Goal: Task Accomplishment & Management: Use online tool/utility

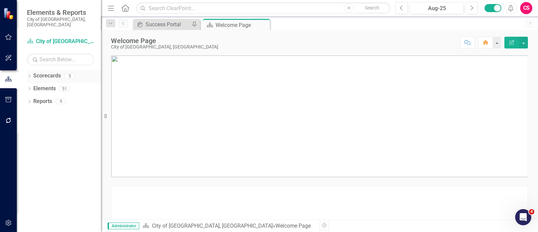
click at [30, 75] on icon "Dropdown" at bounding box center [29, 77] width 5 height 4
click at [30, 73] on icon "Dropdown" at bounding box center [29, 75] width 4 height 5
click at [3, 96] on button "button" at bounding box center [8, 100] width 15 height 14
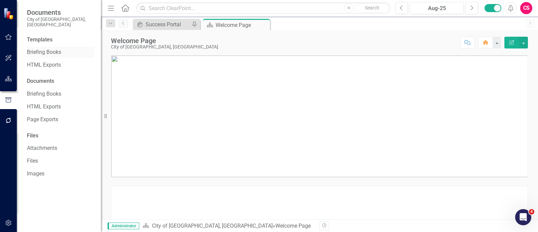
click at [47, 48] on link "Briefing Books" at bounding box center [60, 52] width 67 height 8
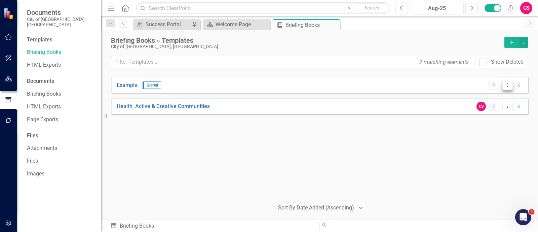
click at [505, 86] on icon "Dropdown Menu" at bounding box center [508, 85] width 6 height 4
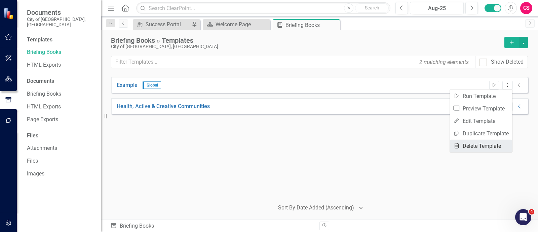
click at [489, 143] on link "Trash Delete Template" at bounding box center [481, 146] width 62 height 12
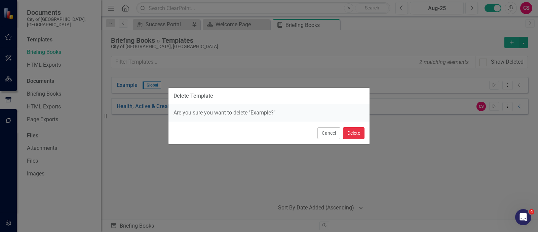
click at [360, 132] on button "Delete" at bounding box center [354, 133] width 22 height 12
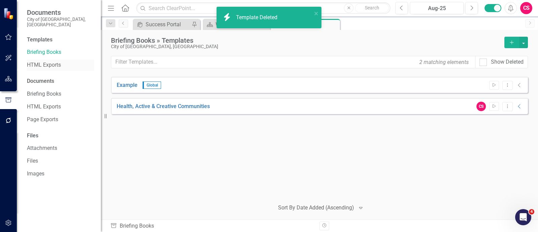
click at [48, 60] on div "HTML Exports" at bounding box center [60, 65] width 67 height 11
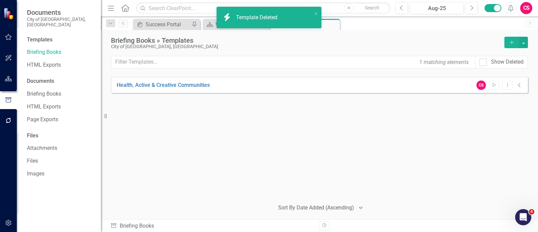
click at [511, 42] on icon "Add" at bounding box center [512, 42] width 6 height 5
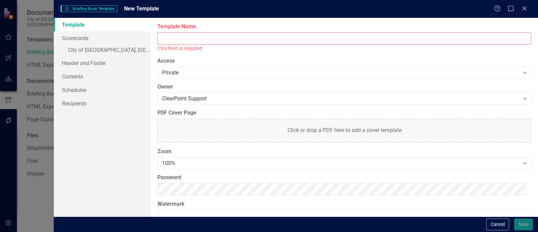
click at [295, 39] on input "Template Name" at bounding box center [344, 38] width 374 height 12
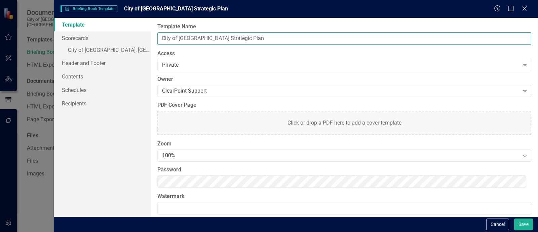
type input "City of [GEOGRAPHIC_DATA] Strategic Plan"
click at [109, 44] on link "Scorecards" at bounding box center [102, 37] width 97 height 13
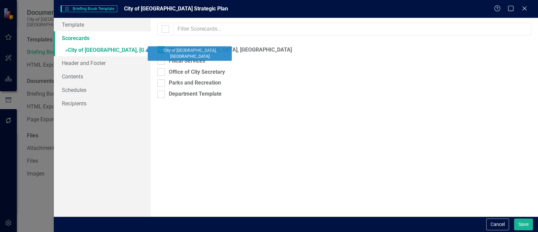
click at [131, 49] on link "» City of [GEOGRAPHIC_DATA], [GEOGRAPHIC_DATA]" at bounding box center [102, 51] width 97 height 12
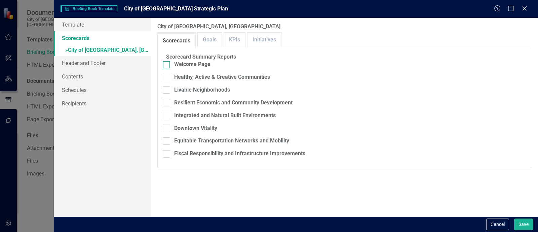
click at [184, 68] on div "Welcome Page" at bounding box center [192, 65] width 36 height 8
click at [167, 65] on input "Welcome Page" at bounding box center [165, 63] width 4 height 4
checkbox input "true"
click at [184, 78] on div "Healthy, Active & Creative Communities" at bounding box center [222, 77] width 96 height 8
click at [167, 78] on input "Healthy, Active & Creative Communities" at bounding box center [165, 76] width 4 height 4
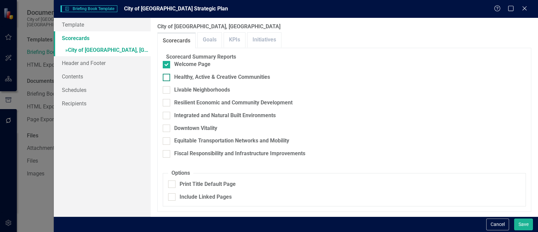
checkbox input "true"
click at [184, 94] on fieldset "Scorecard Summary Reports Welcome Page Healthy, Active & Creative Communities L…" at bounding box center [344, 108] width 363 height 110
click at [184, 90] on div "Livable Neighborhoods" at bounding box center [202, 90] width 56 height 8
click at [167, 90] on input "Livable Neighborhoods" at bounding box center [165, 88] width 4 height 4
checkbox input "true"
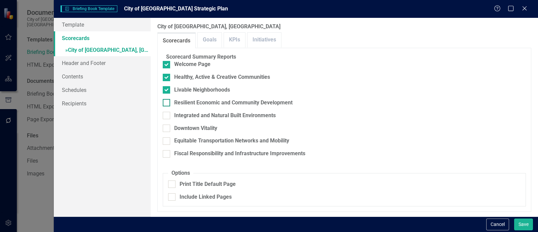
click at [180, 103] on div "Resilient Economic and Community Development" at bounding box center [233, 103] width 118 height 8
click at [167, 103] on input "Resilient Economic and Community Development" at bounding box center [165, 101] width 4 height 4
checkbox input "true"
click at [178, 112] on div "Integrated and Natural Built Environments" at bounding box center [344, 116] width 363 height 8
click at [167, 112] on input "Integrated and Natural Built Environments" at bounding box center [165, 114] width 4 height 4
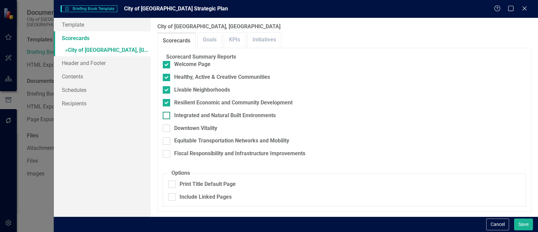
checkbox input "true"
click at [177, 124] on div "Downtown Vitality" at bounding box center [344, 128] width 363 height 8
click at [167, 124] on input "Downtown Vitality" at bounding box center [165, 126] width 4 height 4
checkbox input "true"
click at [170, 137] on div at bounding box center [166, 140] width 7 height 7
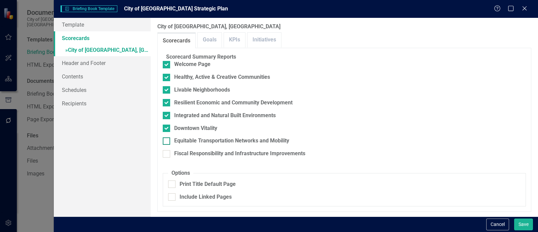
click at [167, 137] on input "Equitable Transportation Networks and Mobility" at bounding box center [165, 139] width 4 height 4
checkbox input "true"
click at [170, 150] on div at bounding box center [166, 153] width 7 height 7
click at [167, 150] on input "Fiscal Responsibility and Infrastructure Improvements" at bounding box center [165, 152] width 4 height 4
checkbox input "true"
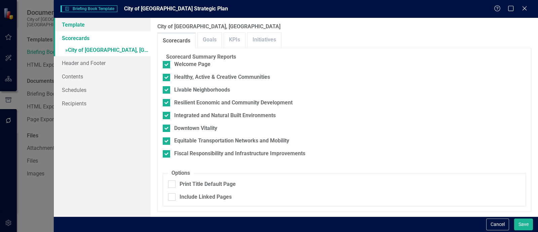
click at [142, 26] on link "Template" at bounding box center [102, 24] width 97 height 13
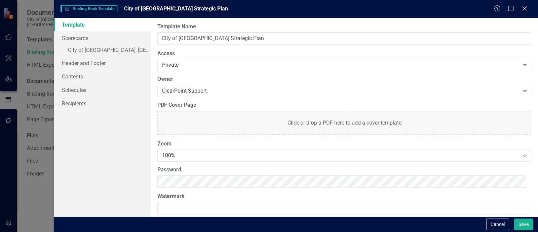
click at [187, 182] on body "Documents City of Duncanville, TX Templates Briefing Books HTML Exports Documen…" at bounding box center [269, 116] width 538 height 232
click at [181, 151] on div "100% Expand" at bounding box center [344, 155] width 374 height 12
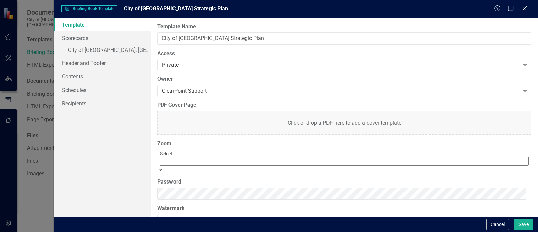
scroll to position [25, 0]
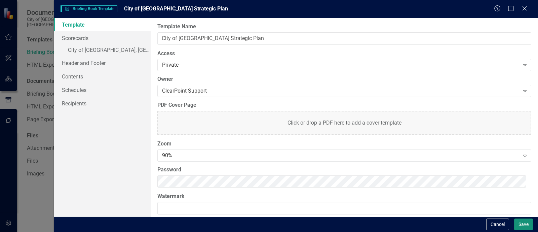
click at [514, 222] on button "Save" at bounding box center [523, 224] width 19 height 12
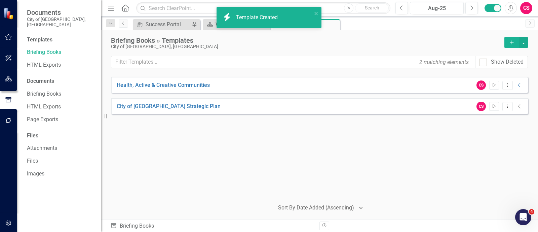
click at [493, 104] on icon "Start" at bounding box center [494, 106] width 5 height 4
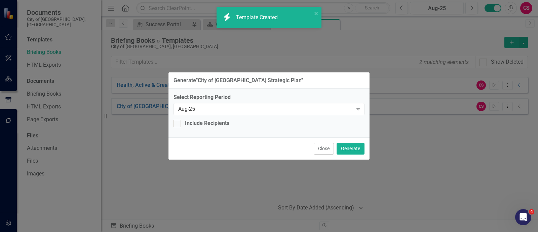
click at [350, 155] on div "Close Generate" at bounding box center [269, 148] width 201 height 22
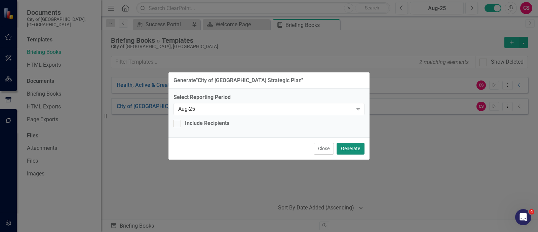
click at [350, 149] on button "Generate" at bounding box center [351, 149] width 28 height 12
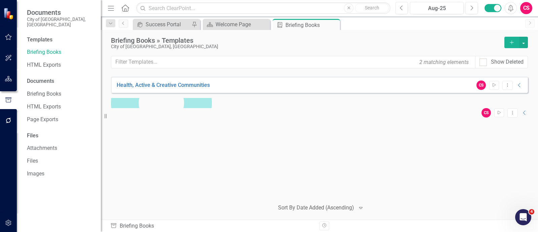
click at [517, 45] on button "Add" at bounding box center [512, 42] width 15 height 11
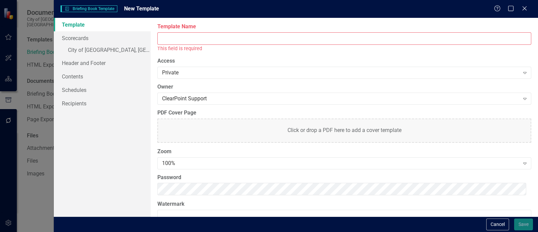
click at [210, 34] on input "Template Name" at bounding box center [344, 38] width 374 height 12
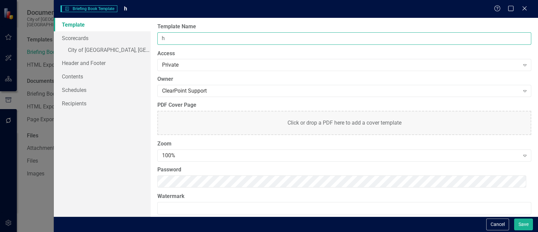
type input "h"
click at [171, 178] on body "Documents City of Duncanville, TX Templates Briefing Books HTML Exports Documen…" at bounding box center [269, 116] width 538 height 232
click at [182, 152] on div "100%" at bounding box center [341, 156] width 358 height 8
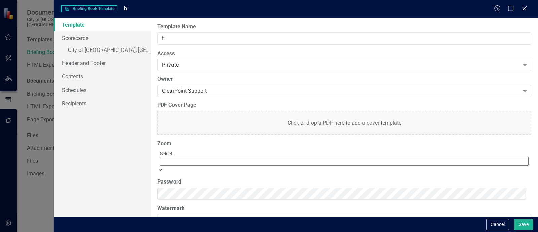
scroll to position [32, 0]
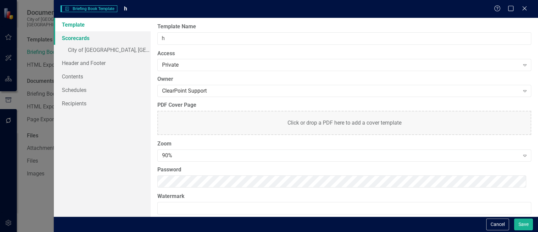
click at [116, 37] on link "Scorecards" at bounding box center [102, 37] width 97 height 13
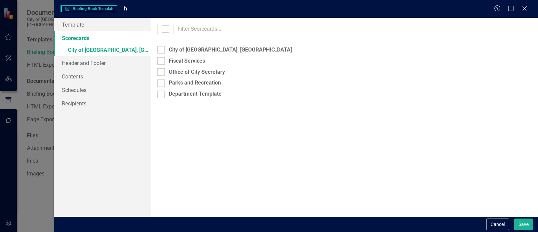
checkbox input "false"
click at [187, 53] on div "City of [GEOGRAPHIC_DATA], [GEOGRAPHIC_DATA]" at bounding box center [230, 50] width 123 height 8
click at [162, 50] on input "City of [GEOGRAPHIC_DATA], [GEOGRAPHIC_DATA]" at bounding box center [159, 48] width 4 height 4
checkbox input "false"
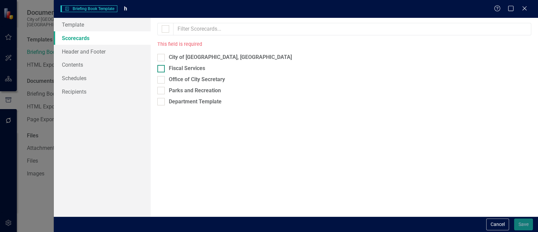
click at [185, 66] on div "Fiscal Services" at bounding box center [187, 69] width 36 height 8
click at [162, 66] on input "Fiscal Services" at bounding box center [159, 67] width 4 height 4
checkbox input "true"
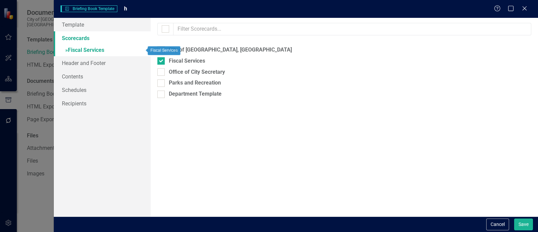
click at [127, 50] on link "» Fiscal Services" at bounding box center [102, 51] width 97 height 12
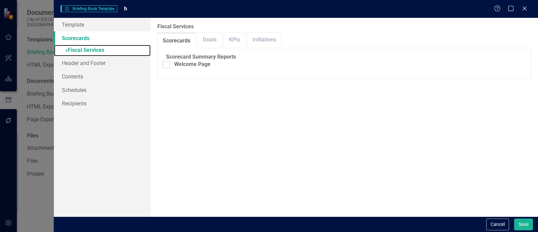
checkbox input "false"
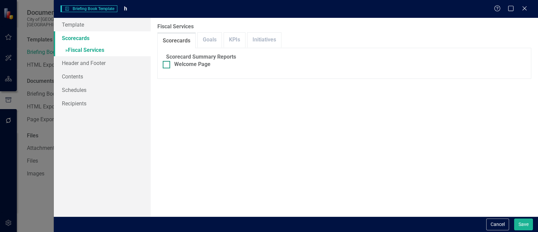
click at [180, 65] on div "Welcome Page" at bounding box center [192, 65] width 36 height 8
click at [167, 65] on input "Welcome Page" at bounding box center [165, 63] width 4 height 4
checkbox input "true"
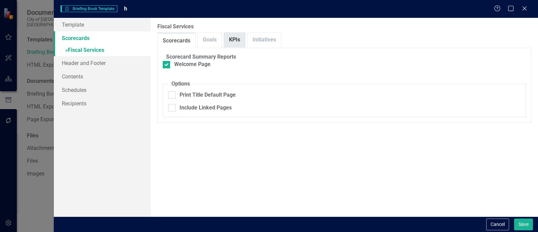
click at [233, 36] on link "KPIs" at bounding box center [234, 40] width 21 height 14
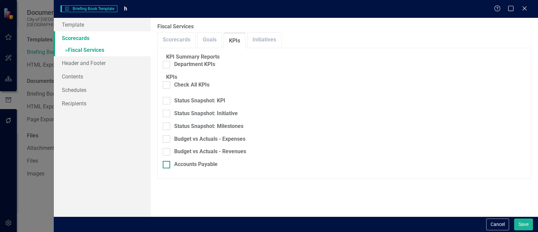
click at [202, 168] on div "Accounts Payable" at bounding box center [195, 164] width 43 height 8
click at [167, 165] on input "Accounts Payable" at bounding box center [165, 163] width 4 height 4
checkbox input "true"
click at [207, 155] on div "Budget vs Actuals - Revenues" at bounding box center [210, 152] width 72 height 8
click at [167, 152] on input "Budget vs Actuals - Revenues" at bounding box center [165, 150] width 4 height 4
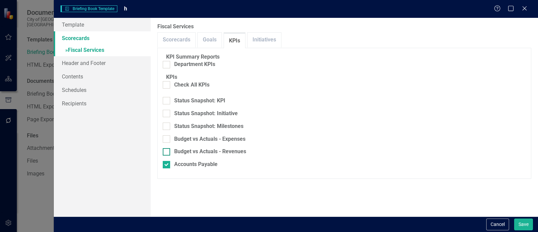
checkbox input "true"
click at [209, 143] on div "Budget vs Actuals - Expenses" at bounding box center [209, 139] width 71 height 8
click at [167, 140] on input "Budget vs Actuals - Expenses" at bounding box center [165, 137] width 4 height 4
checkbox input "true"
click at [264, 40] on link "Initiatives" at bounding box center [265, 40] width 34 height 14
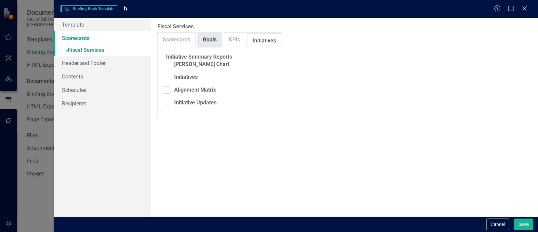
click at [212, 34] on link "Goals" at bounding box center [210, 40] width 24 height 14
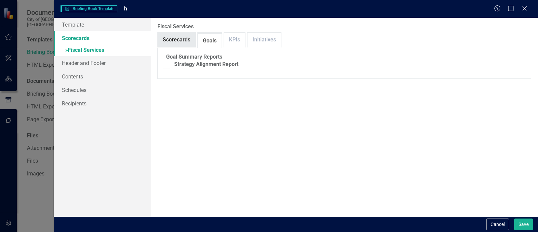
click at [167, 45] on link "Scorecards" at bounding box center [177, 40] width 38 height 14
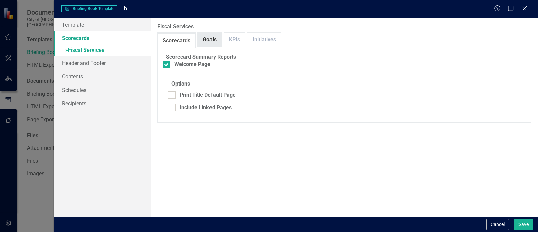
click at [208, 44] on link "Goals" at bounding box center [210, 40] width 24 height 14
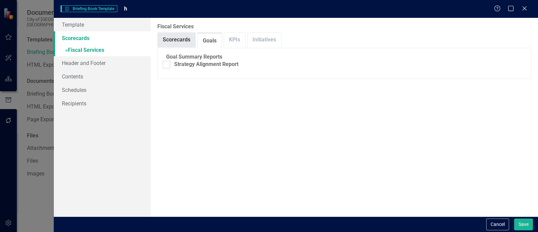
click at [187, 36] on link "Scorecards" at bounding box center [177, 40] width 38 height 14
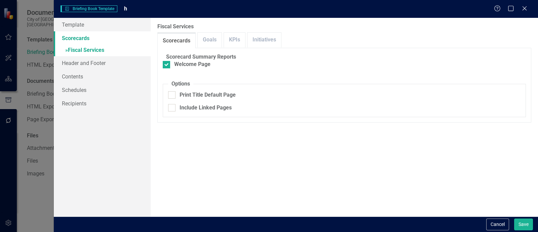
click at [108, 35] on link "Scorecards" at bounding box center [102, 37] width 97 height 13
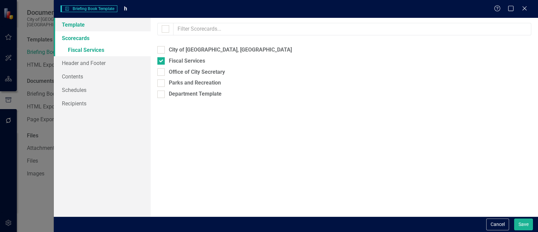
click at [108, 25] on link "Template" at bounding box center [102, 24] width 97 height 13
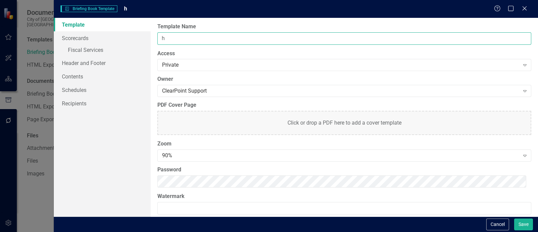
click at [196, 33] on input "h" at bounding box center [344, 38] width 374 height 12
type input "Fiscal Services"
click at [17, 29] on div "Briefing Book Template Briefing Book Template Fiscal Services Help Maximize Clo…" at bounding box center [269, 116] width 538 height 232
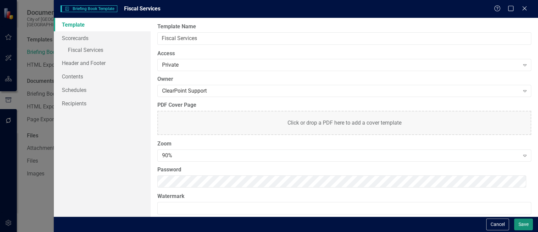
click at [522, 225] on button "Save" at bounding box center [523, 224] width 19 height 12
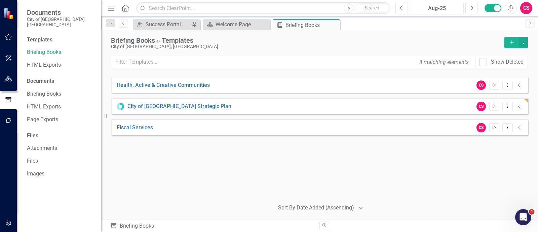
click at [493, 125] on icon "Start" at bounding box center [494, 127] width 5 height 4
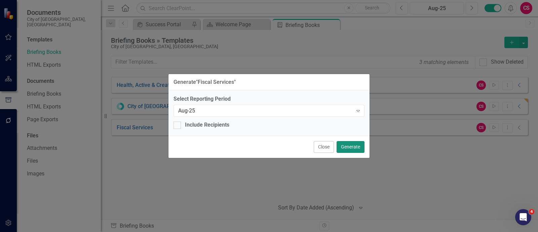
click at [351, 148] on button "Generate" at bounding box center [351, 147] width 28 height 12
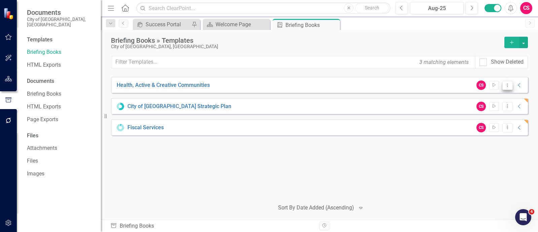
click at [510, 83] on icon "Dropdown Menu" at bounding box center [508, 85] width 6 height 4
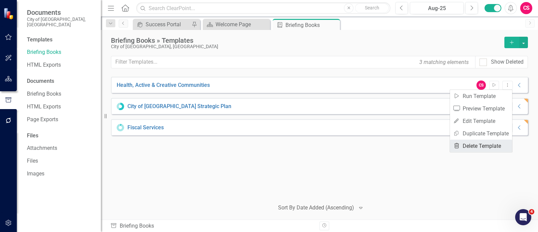
click at [485, 145] on link "Trash Delete Template" at bounding box center [481, 146] width 62 height 12
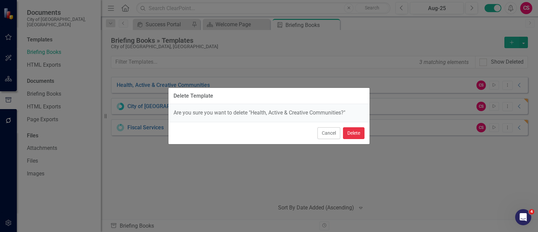
click at [358, 134] on button "Delete" at bounding box center [354, 133] width 22 height 12
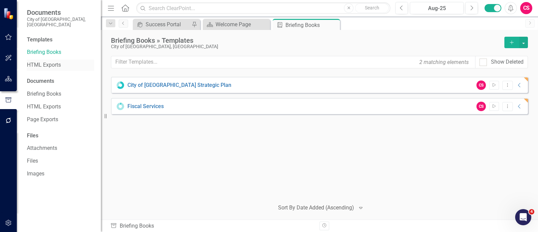
click at [55, 61] on link "HTML Exports" at bounding box center [60, 65] width 67 height 8
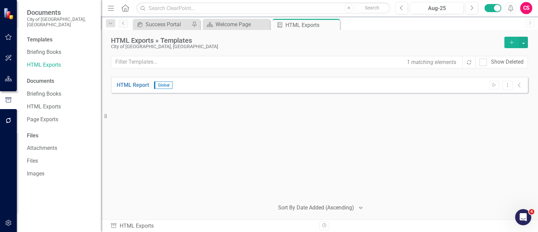
click at [512, 42] on icon "Add" at bounding box center [512, 42] width 6 height 5
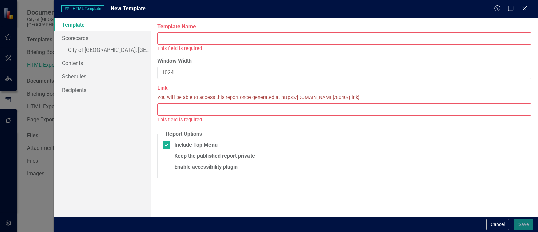
click at [264, 40] on input "Template Name" at bounding box center [344, 38] width 374 height 12
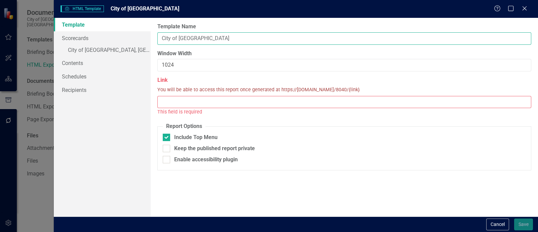
type input "City of Duncanville"
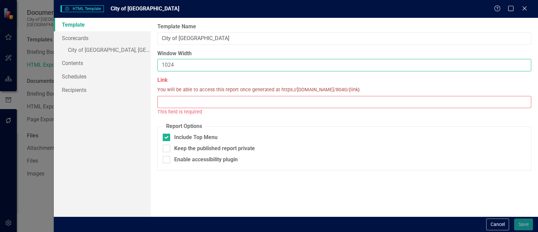
click at [169, 63] on input "1024" at bounding box center [344, 65] width 374 height 12
type input "1324"
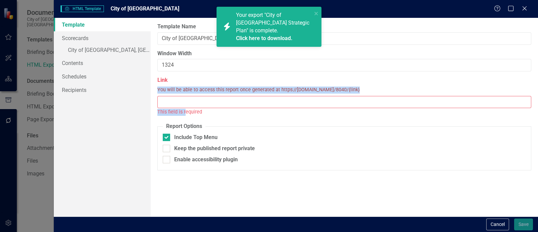
drag, startPoint x: 185, startPoint y: 108, endPoint x: 186, endPoint y: 104, distance: 4.5
click at [186, 104] on div "Link You will be able to access this report once generated at https://[DOMAIN_N…" at bounding box center [344, 95] width 374 height 39
click at [186, 104] on input "Link" at bounding box center [344, 102] width 374 height 12
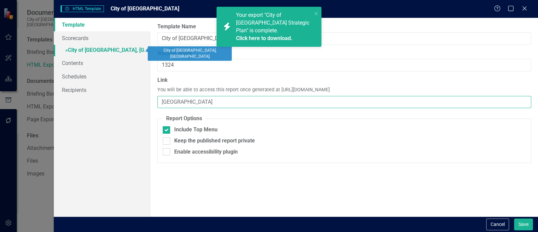
type input "duncanville"
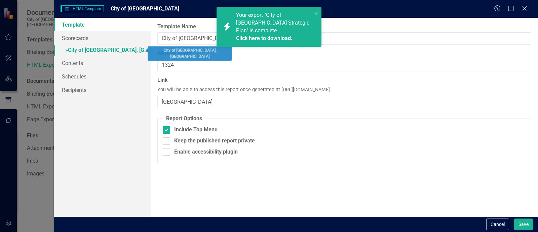
click at [121, 51] on link "» City of [GEOGRAPHIC_DATA], [GEOGRAPHIC_DATA]" at bounding box center [102, 51] width 97 height 12
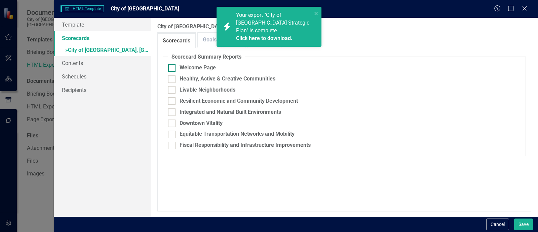
click at [175, 69] on div "Welcome Page" at bounding box center [344, 68] width 353 height 8
click at [173, 69] on input "Welcome Page" at bounding box center [170, 66] width 4 height 4
checkbox input "true"
click at [177, 76] on div "Healthy, Active & Creative Communities" at bounding box center [344, 79] width 353 height 8
click at [173, 76] on input "Healthy, Active & Creative Communities" at bounding box center [170, 77] width 4 height 4
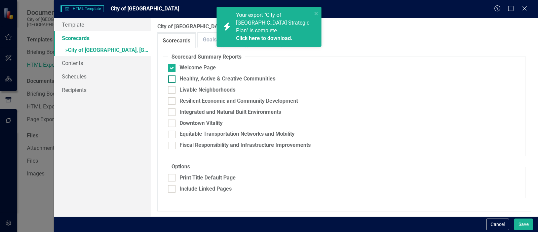
checkbox input "true"
click at [178, 89] on div "Livable Neighborhoods" at bounding box center [344, 90] width 353 height 8
click at [173, 89] on input "Livable Neighborhoods" at bounding box center [170, 88] width 4 height 4
checkbox input "true"
drag, startPoint x: 179, startPoint y: 102, endPoint x: 180, endPoint y: 108, distance: 6.9
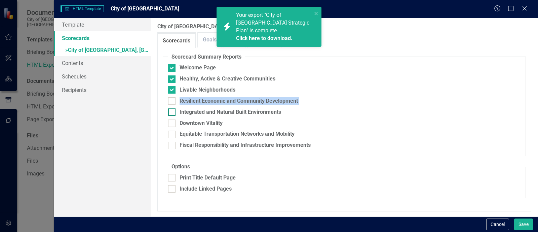
click at [180, 108] on fieldset "Scorecard Summary Reports Welcome Page Healthy, Active & Creative Communities L…" at bounding box center [344, 104] width 363 height 103
click at [180, 108] on div "Integrated and Natural Built Environments" at bounding box center [231, 112] width 102 height 8
click at [173, 108] on input "Integrated and Natural Built Environments" at bounding box center [170, 110] width 4 height 4
checkbox input "true"
click at [180, 99] on div "Resilient Economic and Community Development" at bounding box center [239, 101] width 118 height 8
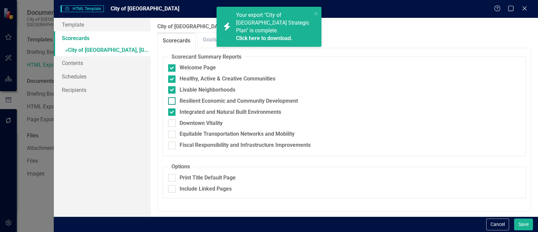
click at [173, 99] on input "Resilient Economic and Community Development" at bounding box center [170, 99] width 4 height 4
checkbox input "true"
click at [184, 122] on div "Downtown Vitality" at bounding box center [201, 123] width 43 height 8
click at [173, 122] on input "Downtown Vitality" at bounding box center [170, 121] width 4 height 4
checkbox input "true"
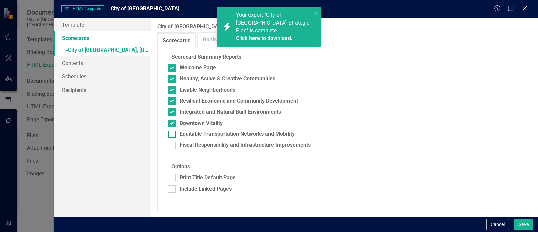
click at [185, 132] on div "Equitable Transportation Networks and Mobility" at bounding box center [237, 134] width 115 height 8
click at [173, 132] on input "Equitable Transportation Networks and Mobility" at bounding box center [170, 133] width 4 height 4
checkbox input "true"
click at [186, 146] on div "Fiscal Responsibility and Infrastructure Improvements" at bounding box center [245, 145] width 131 height 8
click at [173, 146] on input "Fiscal Responsibility and Infrastructure Improvements" at bounding box center [170, 144] width 4 height 4
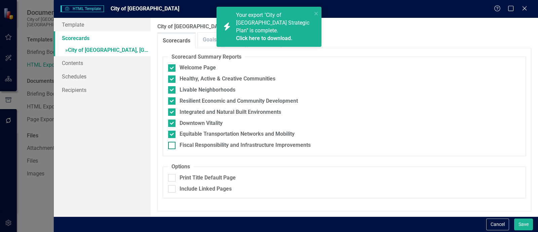
checkbox input "true"
click at [121, 21] on link "Template" at bounding box center [102, 24] width 97 height 13
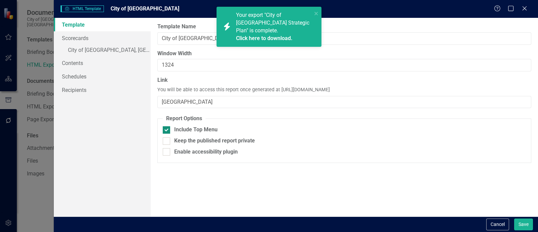
click at [164, 128] on input "Include Top Menu" at bounding box center [165, 128] width 4 height 4
checkbox input "false"
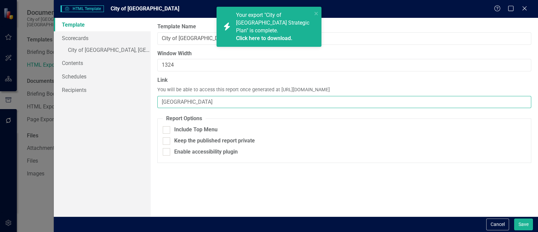
click at [163, 101] on input "duncanville" at bounding box center [344, 102] width 374 height 12
type input "cityofduncanville"
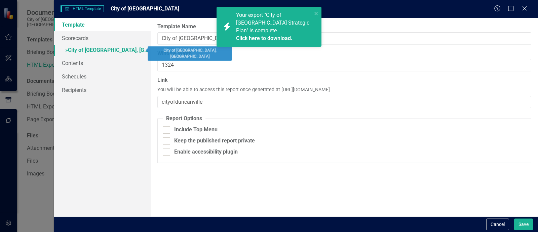
click at [113, 47] on link "» City of [GEOGRAPHIC_DATA], [GEOGRAPHIC_DATA]" at bounding box center [102, 51] width 97 height 12
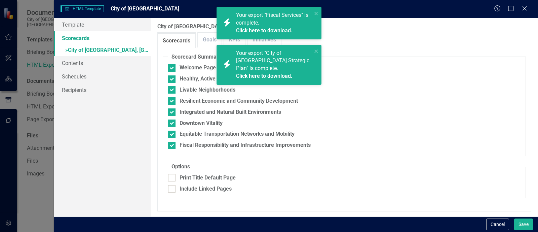
click at [279, 30] on link "Click here to download." at bounding box center [264, 30] width 57 height 6
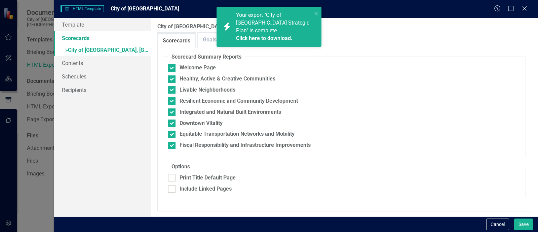
click at [270, 39] on link "Click here to download." at bounding box center [264, 38] width 57 height 6
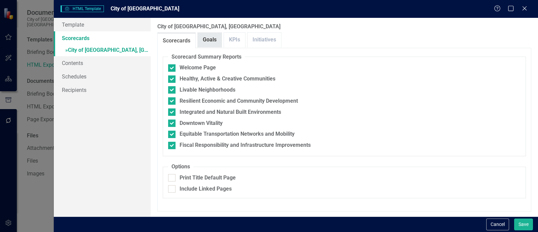
click at [210, 36] on link "Goals" at bounding box center [210, 40] width 24 height 14
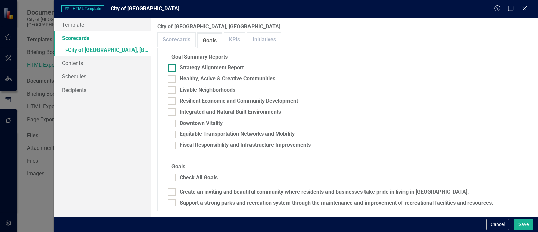
click at [201, 66] on div "Strategy Alignment Report" at bounding box center [212, 68] width 64 height 8
click at [173, 66] on input "Strategy Alignment Report" at bounding box center [170, 66] width 4 height 4
checkbox input "true"
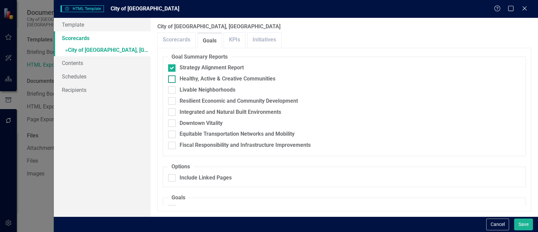
click at [194, 76] on div "Healthy, Active & Creative Communities" at bounding box center [228, 79] width 96 height 8
click at [173, 76] on input "Healthy, Active & Creative Communities" at bounding box center [170, 77] width 4 height 4
checkbox input "true"
click at [189, 86] on div "Livable Neighborhoods" at bounding box center [208, 90] width 56 height 8
click at [173, 86] on input "Livable Neighborhoods" at bounding box center [170, 88] width 4 height 4
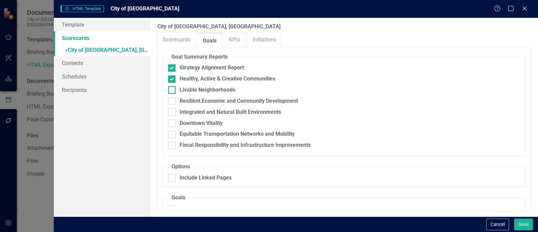
checkbox input "true"
click at [187, 98] on div "Resilient Economic and Community Development" at bounding box center [239, 101] width 118 height 8
click at [173, 98] on input "Resilient Economic and Community Development" at bounding box center [170, 99] width 4 height 4
checkbox input "true"
click at [185, 109] on div "Integrated and Natural Built Environments" at bounding box center [231, 112] width 102 height 8
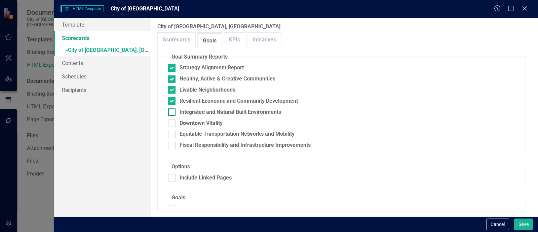
click at [173, 109] on input "Integrated and Natural Built Environments" at bounding box center [170, 110] width 4 height 4
checkbox input "true"
click at [183, 120] on fieldset "Goal Summary Reports Strategy Alignment Report Healthy, Active & Creative Commu…" at bounding box center [344, 104] width 363 height 103
click at [183, 120] on div "Downtown Vitality" at bounding box center [201, 123] width 43 height 8
click at [173, 120] on input "Downtown Vitality" at bounding box center [170, 121] width 4 height 4
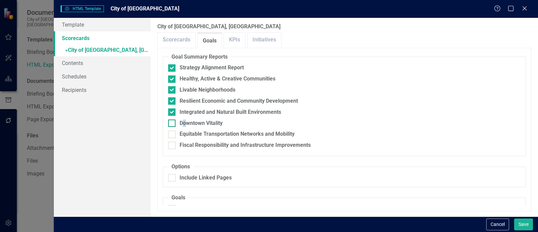
checkbox input "true"
click at [182, 134] on div "Equitable Transportation Networks and Mobility" at bounding box center [237, 134] width 115 height 8
click at [173, 134] on input "Equitable Transportation Networks and Mobility" at bounding box center [170, 133] width 4 height 4
checkbox input "true"
click at [180, 144] on div "Fiscal Responsibility and Infrastructure Improvements" at bounding box center [245, 145] width 131 height 8
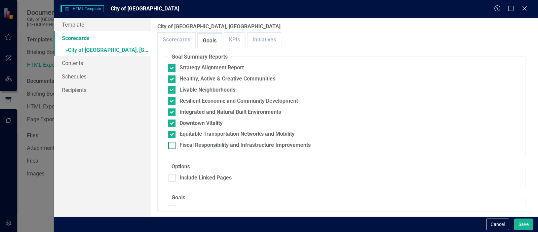
click at [173, 144] on input "Fiscal Responsibility and Infrastructure Improvements" at bounding box center [170, 144] width 4 height 4
checkbox input "true"
click at [200, 177] on div "Include Linked Pages" at bounding box center [206, 178] width 52 height 8
click at [173, 177] on input "Include Linked Pages" at bounding box center [170, 176] width 4 height 4
checkbox input "true"
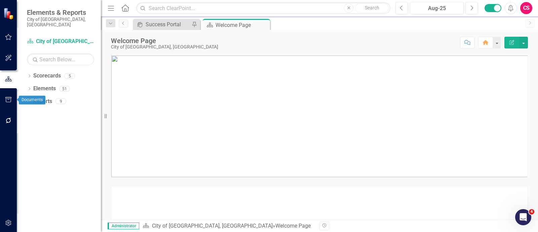
click at [9, 100] on icon "button" at bounding box center [8, 99] width 7 height 5
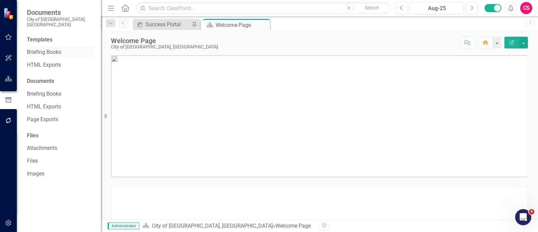
click at [48, 48] on link "Briefing Books" at bounding box center [60, 52] width 67 height 8
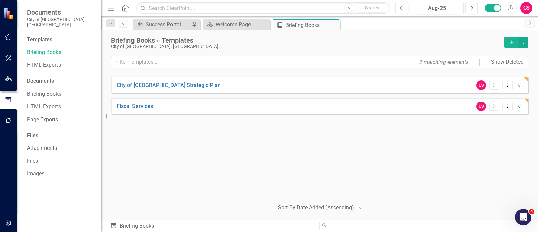
click at [521, 104] on icon "Collapse" at bounding box center [519, 106] width 7 height 5
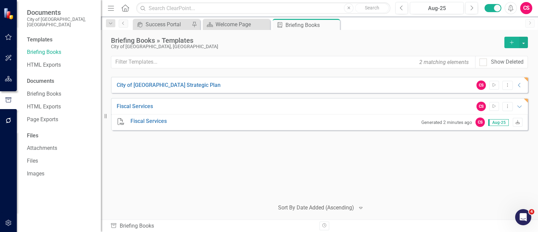
click at [516, 125] on link "Download" at bounding box center [518, 122] width 10 height 9
click at [69, 61] on link "HTML Exports" at bounding box center [60, 65] width 67 height 8
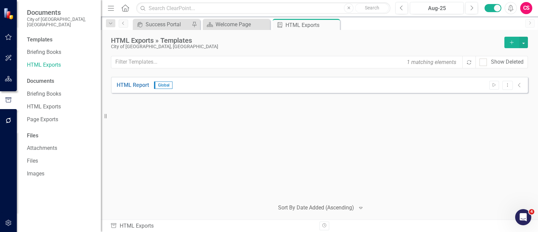
click at [514, 40] on icon "Add" at bounding box center [512, 42] width 6 height 5
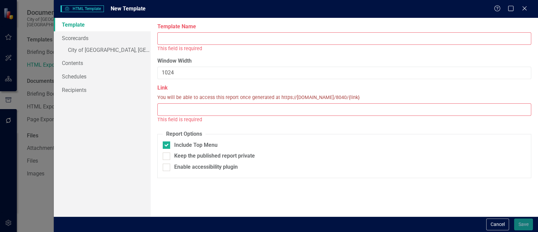
click at [281, 38] on input "Template Name" at bounding box center [344, 38] width 374 height 12
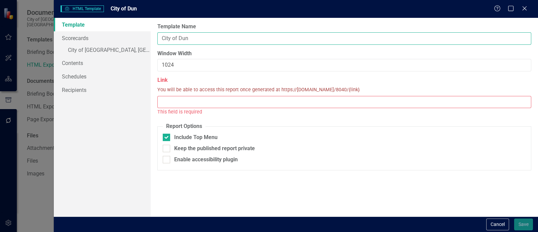
type input "City of [GEOGRAPHIC_DATA], [GEOGRAPHIC_DATA]"
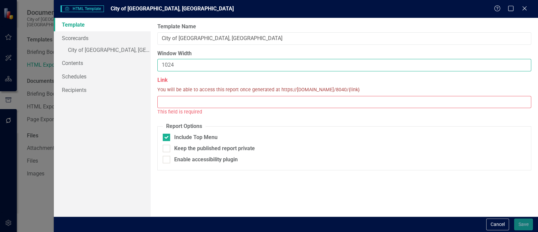
click at [197, 67] on input "1024" at bounding box center [344, 65] width 374 height 12
type input "1324"
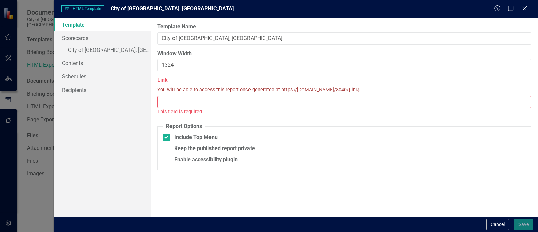
click at [192, 94] on div "Link You will be able to access this report once generated at https://[DOMAIN_N…" at bounding box center [344, 95] width 374 height 39
click at [176, 108] on div "This field is required" at bounding box center [344, 112] width 374 height 8
click at [177, 105] on input "Link" at bounding box center [344, 102] width 374 height 12
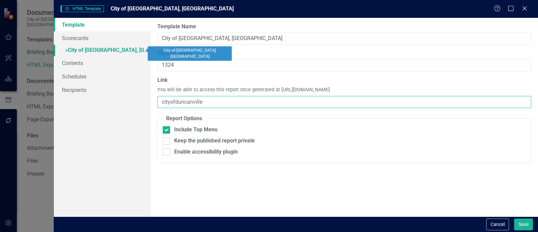
type input "cityofduncanville"
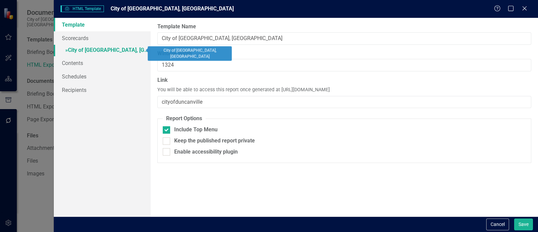
click at [126, 52] on link "» City of [GEOGRAPHIC_DATA], [GEOGRAPHIC_DATA]" at bounding box center [102, 51] width 97 height 12
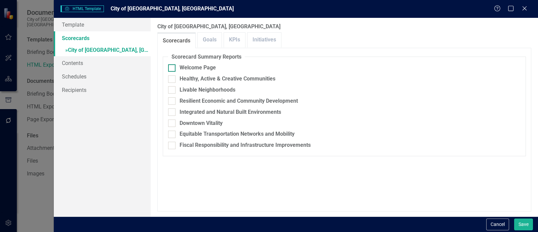
click at [173, 67] on div at bounding box center [171, 67] width 7 height 7
click at [173, 67] on input "Welcome Page" at bounding box center [170, 66] width 4 height 4
checkbox input "true"
click at [175, 77] on div at bounding box center [171, 78] width 7 height 7
click at [173, 77] on input "Healthy, Active & Creative Communities" at bounding box center [170, 77] width 4 height 4
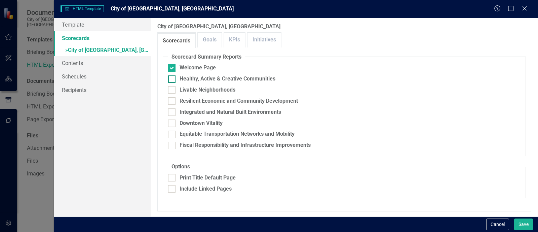
checkbox input "true"
click at [175, 92] on div at bounding box center [171, 89] width 7 height 7
click at [173, 90] on input "Livable Neighborhoods" at bounding box center [170, 88] width 4 height 4
checkbox input "true"
click at [174, 102] on div at bounding box center [171, 100] width 7 height 7
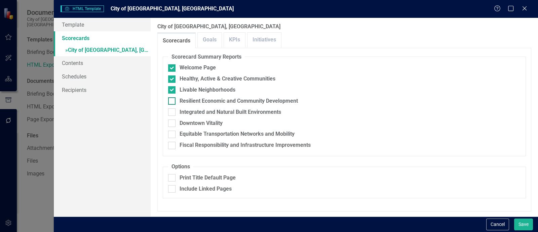
click at [173, 102] on input "Resilient Economic and Community Development" at bounding box center [170, 99] width 4 height 4
checkbox input "true"
click at [174, 112] on div at bounding box center [171, 111] width 7 height 7
click at [173, 112] on input "Integrated and Natural Built Environments" at bounding box center [170, 110] width 4 height 4
checkbox input "true"
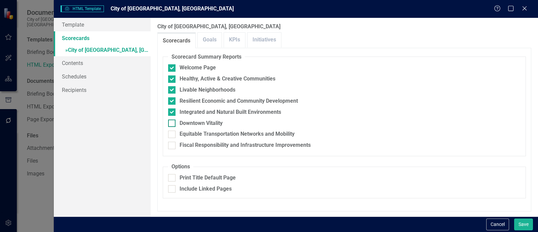
click at [175, 126] on div at bounding box center [171, 122] width 7 height 7
click at [173, 124] on input "Downtown Vitality" at bounding box center [170, 121] width 4 height 4
checkbox input "true"
click at [175, 137] on div at bounding box center [171, 134] width 7 height 7
click at [173, 135] on input "Equitable Transportation Networks and Mobility" at bounding box center [170, 133] width 4 height 4
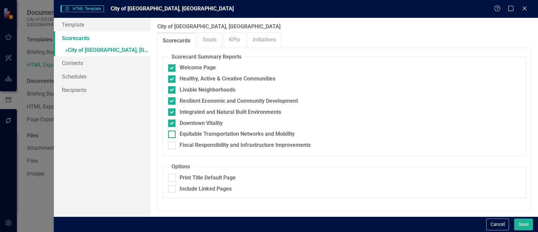
checkbox input "true"
click at [174, 146] on div at bounding box center [171, 145] width 7 height 7
click at [173, 146] on input "Fiscal Responsibility and Infrastructure Improvements" at bounding box center [170, 144] width 4 height 4
checkbox input "true"
click at [207, 41] on link "Goals" at bounding box center [210, 40] width 24 height 14
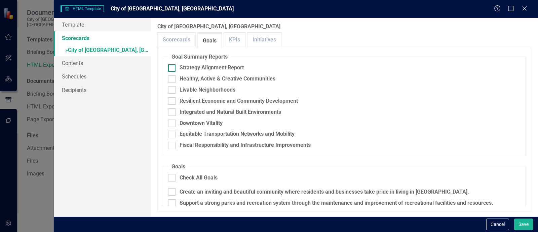
click at [200, 68] on div "Strategy Alignment Report" at bounding box center [212, 68] width 64 height 8
click at [173, 68] on input "Strategy Alignment Report" at bounding box center [170, 66] width 4 height 4
checkbox input "true"
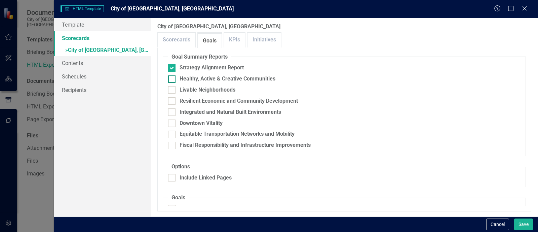
click at [198, 78] on div "Healthy, Active & Creative Communities" at bounding box center [228, 79] width 96 height 8
click at [173, 78] on input "Healthy, Active & Creative Communities" at bounding box center [170, 77] width 4 height 4
checkbox input "true"
click at [196, 89] on div "Livable Neighborhoods" at bounding box center [208, 90] width 56 height 8
click at [173, 89] on input "Livable Neighborhoods" at bounding box center [170, 88] width 4 height 4
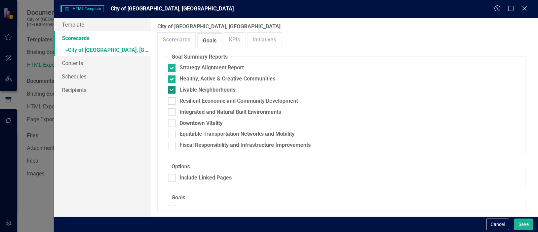
checkbox input "true"
click at [194, 101] on div "Resilient Economic and Community Development" at bounding box center [239, 101] width 118 height 8
click at [173, 101] on input "Resilient Economic and Community Development" at bounding box center [170, 99] width 4 height 4
checkbox input "true"
click at [194, 113] on div "Integrated and Natural Built Environments" at bounding box center [231, 112] width 102 height 8
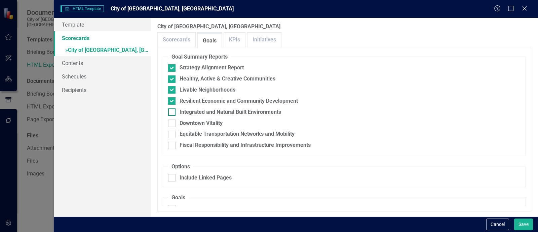
click at [173, 113] on input "Integrated and Natural Built Environments" at bounding box center [170, 110] width 4 height 4
checkbox input "true"
click at [193, 123] on div "Downtown Vitality" at bounding box center [201, 123] width 43 height 8
click at [173, 123] on input "Downtown Vitality" at bounding box center [170, 121] width 4 height 4
checkbox input "true"
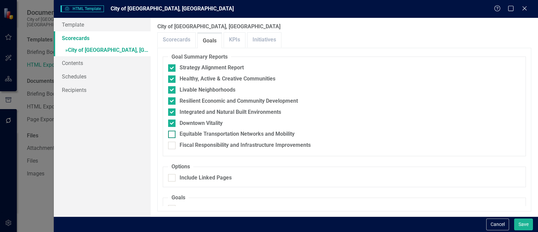
click at [193, 135] on div "Equitable Transportation Networks and Mobility" at bounding box center [237, 134] width 115 height 8
click at [173, 135] on input "Equitable Transportation Networks and Mobility" at bounding box center [170, 133] width 4 height 4
checkbox input "true"
click at [190, 142] on div "Fiscal Responsibility and Infrastructure Improvements" at bounding box center [245, 145] width 131 height 8
click at [173, 142] on input "Fiscal Responsibility and Infrastructure Improvements" at bounding box center [170, 144] width 4 height 4
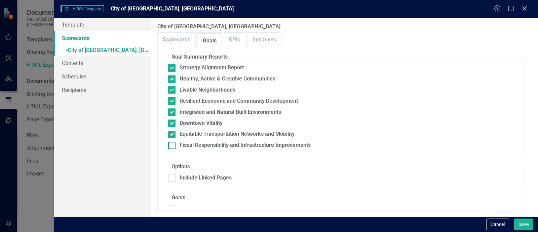
checkbox input "true"
click at [190, 178] on div "Include Linked Pages" at bounding box center [206, 178] width 52 height 8
click at [173, 178] on input "Include Linked Pages" at bounding box center [170, 176] width 4 height 4
checkbox input "true"
click at [234, 38] on link "KPIs" at bounding box center [234, 40] width 21 height 14
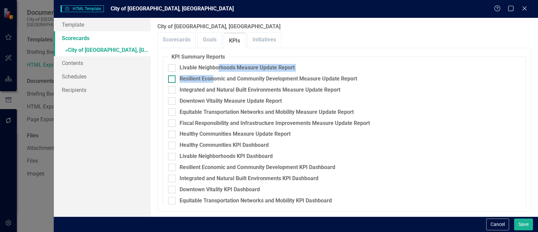
drag, startPoint x: 217, startPoint y: 64, endPoint x: 213, endPoint y: 75, distance: 11.5
click at [213, 75] on fieldset "KPI Summary Reports Livable Neighborhoods Measure Update Report Resilient Econo…" at bounding box center [344, 138] width 363 height 170
click at [213, 75] on div "Resilient Economic and Community Development Measure Update Report" at bounding box center [269, 79] width 178 height 8
click at [173, 75] on input "Resilient Economic and Community Development Measure Update Report" at bounding box center [170, 77] width 4 height 4
checkbox input "true"
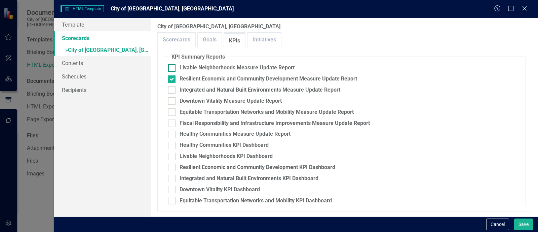
click at [213, 66] on div "Livable Neighborhoods Measure Update Report" at bounding box center [237, 68] width 115 height 8
click at [173, 66] on input "Livable Neighborhoods Measure Update Report" at bounding box center [170, 66] width 4 height 4
checkbox input "true"
click at [208, 86] on div "Integrated and Natural Built Environments Measure Update Report" at bounding box center [260, 90] width 161 height 8
click at [173, 86] on input "Integrated and Natural Built Environments Measure Update Report" at bounding box center [170, 88] width 4 height 4
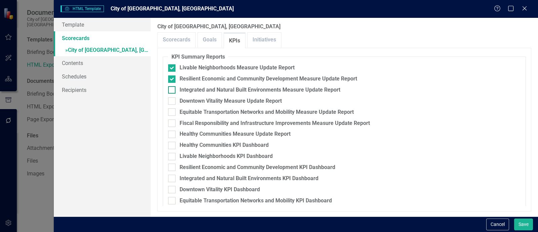
checkbox input "true"
drag, startPoint x: 205, startPoint y: 96, endPoint x: 205, endPoint y: 99, distance: 3.4
click at [205, 99] on fieldset "KPI Summary Reports Livable Neighborhoods Measure Update Report Resilient Econo…" at bounding box center [344, 138] width 363 height 170
click at [205, 99] on div "Downtown Vitality Measure Update Report" at bounding box center [231, 101] width 102 height 8
click at [173, 99] on input "Downtown Vitality Measure Update Report" at bounding box center [170, 99] width 4 height 4
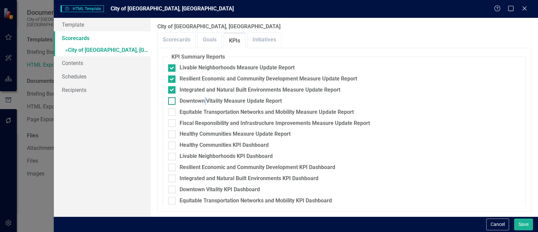
checkbox input "true"
click at [202, 112] on div "Equitable Transportation Networks and Mobility Measure Update Report" at bounding box center [267, 112] width 174 height 8
click at [173, 112] on input "Equitable Transportation Networks and Mobility Measure Update Report" at bounding box center [170, 110] width 4 height 4
checkbox input "true"
click at [197, 120] on div "Fiscal Responsibility and Infrastructure Improvements Measure Update Report" at bounding box center [275, 123] width 190 height 8
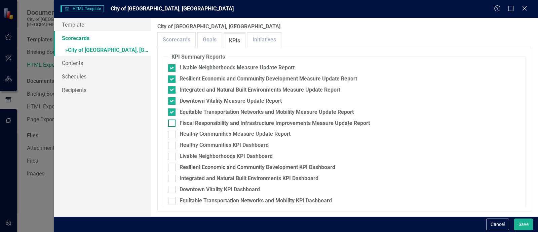
click at [173, 120] on input "Fiscal Responsibility and Infrastructure Improvements Measure Update Report" at bounding box center [170, 121] width 4 height 4
checkbox input "true"
click at [192, 137] on div "Healthy Communities Measure Update Report" at bounding box center [235, 134] width 111 height 8
click at [173, 135] on input "Healthy Communities Measure Update Report" at bounding box center [170, 133] width 4 height 4
checkbox input "true"
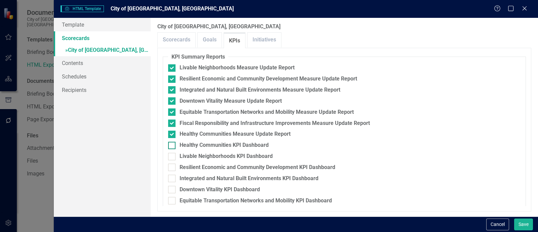
click at [190, 143] on div "Healthy Communities KPI Dashboard" at bounding box center [224, 145] width 89 height 8
click at [173, 143] on input "Healthy Communities KPI Dashboard" at bounding box center [170, 144] width 4 height 4
checkbox input "true"
click at [189, 155] on div "Livable Neighborhoods KPI Dashboard" at bounding box center [226, 156] width 93 height 8
click at [173, 155] on input "Livable Neighborhoods KPI Dashboard" at bounding box center [170, 155] width 4 height 4
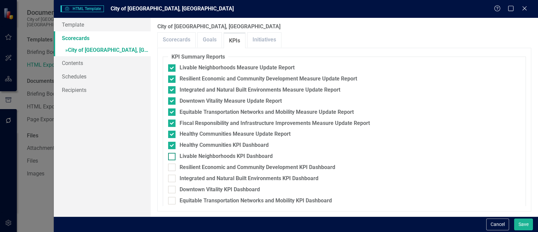
checkbox input "true"
drag, startPoint x: 188, startPoint y: 166, endPoint x: 188, endPoint y: 175, distance: 9.1
click at [188, 167] on div "Resilient Economic and Community Development KPI Dashboard" at bounding box center [258, 167] width 156 height 8
click at [173, 167] on input "Resilient Economic and Community Development KPI Dashboard" at bounding box center [170, 165] width 4 height 4
checkbox input "true"
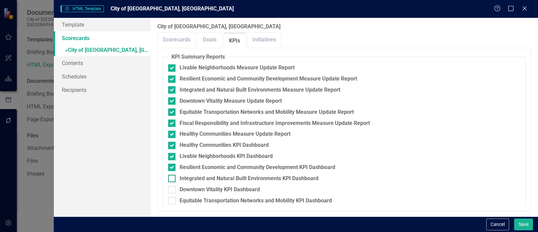
click at [188, 176] on div "Integrated and Natural Built Environments KPI Dashboard" at bounding box center [249, 179] width 139 height 8
click at [173, 176] on input "Integrated and Natural Built Environments KPI Dashboard" at bounding box center [170, 177] width 4 height 4
checkbox input "true"
click at [188, 190] on div "Downtown Vitality KPI Dashboard" at bounding box center [220, 190] width 80 height 8
click at [173, 190] on input "Downtown Vitality KPI Dashboard" at bounding box center [170, 188] width 4 height 4
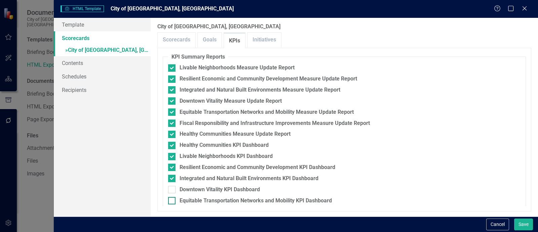
checkbox input "true"
click at [190, 200] on div "Equitable Transportation Networks and Mobility KPI Dashboard" at bounding box center [256, 201] width 152 height 8
click at [173, 200] on input "Equitable Transportation Networks and Mobility KPI Dashboard" at bounding box center [170, 199] width 4 height 4
checkbox input "true"
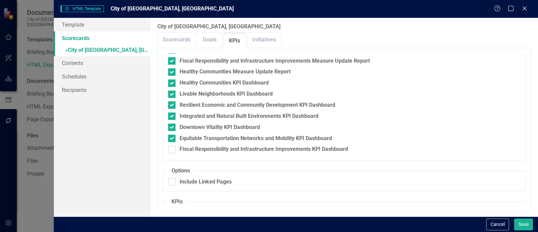
scroll to position [168, 0]
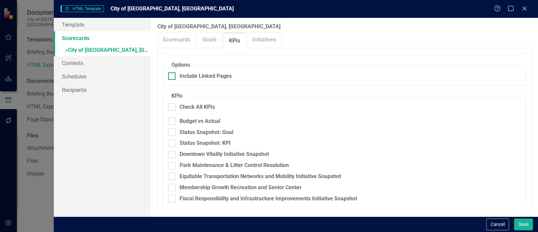
click at [213, 77] on div "Include Linked Pages" at bounding box center [206, 76] width 52 height 8
click at [173, 77] on input "Include Linked Pages" at bounding box center [170, 74] width 4 height 4
checkbox input "true"
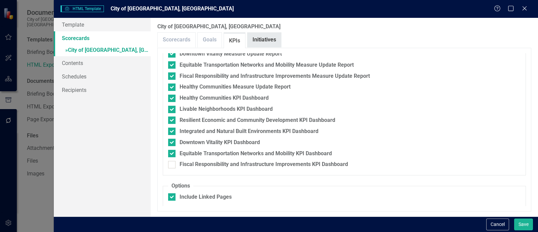
click at [269, 40] on link "Initiatives" at bounding box center [265, 40] width 34 height 14
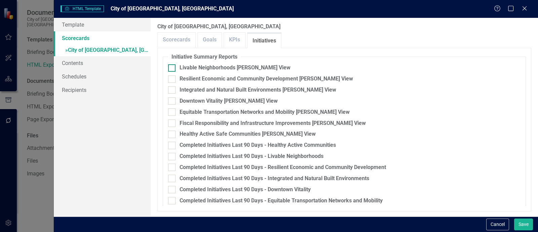
click at [210, 70] on div "Livable Neighborhoods [PERSON_NAME] View" at bounding box center [235, 68] width 111 height 8
click at [173, 69] on input "Livable Neighborhoods [PERSON_NAME] View" at bounding box center [170, 66] width 4 height 4
checkbox input "true"
click at [204, 76] on div "Resilient Economic and Community Development [PERSON_NAME] View" at bounding box center [267, 79] width 174 height 8
click at [173, 76] on input "Resilient Economic and Community Development [PERSON_NAME] View" at bounding box center [170, 77] width 4 height 4
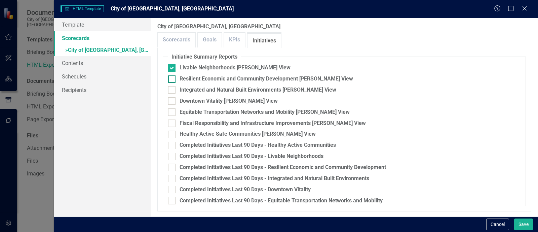
checkbox input "true"
click at [196, 90] on div "Integrated and Natural Built Environments [PERSON_NAME] View" at bounding box center [258, 90] width 157 height 8
click at [173, 90] on input "Integrated and Natural Built Environments [PERSON_NAME] View" at bounding box center [170, 88] width 4 height 4
checkbox input "true"
click at [193, 99] on div "Downtown Vitality [PERSON_NAME] View" at bounding box center [229, 101] width 98 height 8
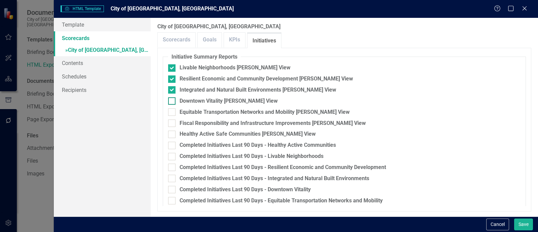
click at [173, 99] on input "Downtown Vitality [PERSON_NAME] View" at bounding box center [170, 99] width 4 height 4
checkbox input "true"
click at [189, 107] on fieldset "Initiative Summary Reports Livable Neighborhoods [PERSON_NAME] View Resilient E…" at bounding box center [344, 138] width 363 height 170
click at [187, 119] on fieldset "Initiative Summary Reports Livable Neighborhoods [PERSON_NAME] View Resilient E…" at bounding box center [344, 138] width 363 height 170
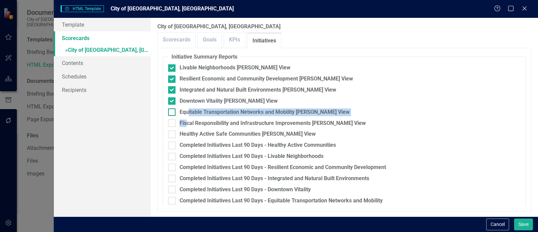
click at [187, 115] on fieldset "Initiative Summary Reports Livable Neighborhoods [PERSON_NAME] View Resilient E…" at bounding box center [344, 138] width 363 height 170
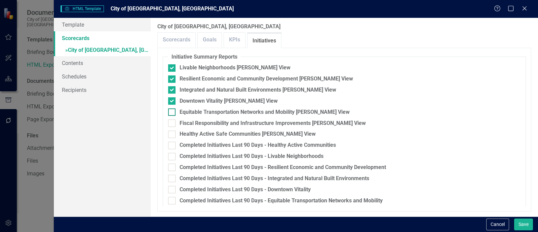
click at [181, 115] on div "Equitable Transportation Networks and Mobility [PERSON_NAME] View" at bounding box center [265, 112] width 170 height 8
click at [173, 113] on input "Equitable Transportation Networks and Mobility [PERSON_NAME] View" at bounding box center [170, 110] width 4 height 4
checkbox input "true"
click at [182, 125] on div "Fiscal Responsibility and Infrastructure Improvements [PERSON_NAME] View" at bounding box center [273, 123] width 186 height 8
click at [173, 124] on input "Fiscal Responsibility and Infrastructure Improvements [PERSON_NAME] View" at bounding box center [170, 121] width 4 height 4
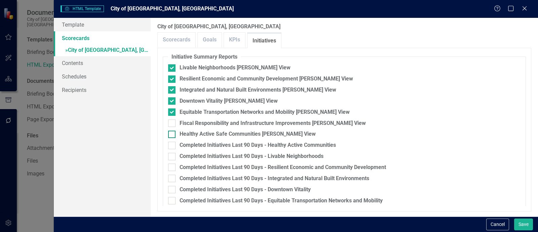
checkbox input "true"
click at [180, 138] on fieldset "Initiative Summary Reports Livable Neighborhoods [PERSON_NAME] View Resilient E…" at bounding box center [344, 138] width 363 height 170
click at [180, 135] on div "Healthy Active Safe Communities [PERSON_NAME] View" at bounding box center [248, 134] width 136 height 8
click at [173, 135] on input "Healthy Active Safe Communities [PERSON_NAME] View" at bounding box center [170, 133] width 4 height 4
checkbox input "true"
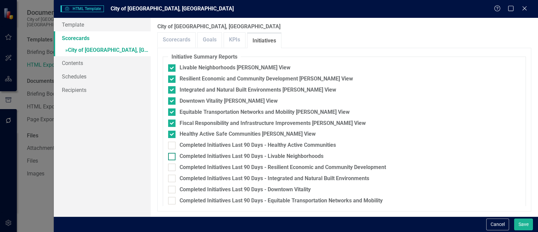
drag, startPoint x: 181, startPoint y: 145, endPoint x: 182, endPoint y: 153, distance: 8.4
click at [182, 145] on div "Completed Initiatives Last 90 Days - Healthy Active Communities" at bounding box center [258, 145] width 156 height 8
click at [173, 145] on input "Completed Initiatives Last 90 Days - Healthy Active Communities" at bounding box center [170, 144] width 4 height 4
checkbox input "true"
click at [180, 156] on div "Completed Initiatives Last 90 Days - Livable Neighborhoods" at bounding box center [252, 156] width 144 height 8
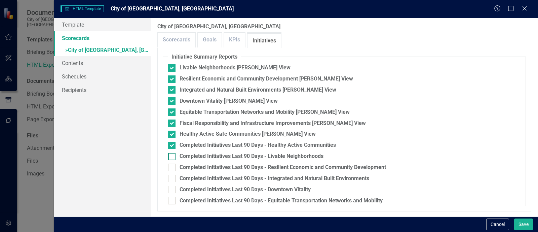
click at [173, 156] on input "Completed Initiatives Last 90 Days - Livable Neighborhoods" at bounding box center [170, 155] width 4 height 4
checkbox input "true"
click at [178, 166] on div "Completed Initiatives Last 90 Days - Resilient Economic and Community Developme…" at bounding box center [344, 167] width 353 height 8
click at [173, 166] on input "Completed Initiatives Last 90 Days - Resilient Economic and Community Developme…" at bounding box center [170, 165] width 4 height 4
checkbox input "true"
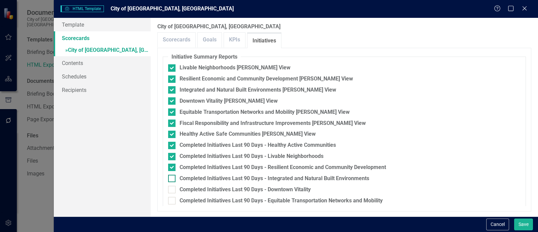
click at [178, 177] on div "Completed Initiatives Last 90 Days - Integrated and Natural Built Environments" at bounding box center [344, 179] width 353 height 8
click at [173, 177] on input "Completed Initiatives Last 90 Days - Integrated and Natural Built Environments" at bounding box center [170, 177] width 4 height 4
checkbox input "true"
click at [177, 186] on div "Completed Initiatives Last 90 Days - Downtown Vitality" at bounding box center [344, 190] width 353 height 8
click at [173, 186] on input "Completed Initiatives Last 90 Days - Downtown Vitality" at bounding box center [170, 188] width 4 height 4
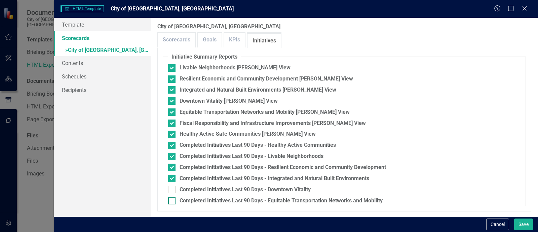
checkbox input "true"
click at [177, 201] on div "Completed Initiatives Last 90 Days - Equitable Transportation Networks and Mobi…" at bounding box center [344, 201] width 353 height 8
click at [173, 201] on input "Completed Initiatives Last 90 Days - Equitable Transportation Networks and Mobi…" at bounding box center [170, 199] width 4 height 4
checkbox input "true"
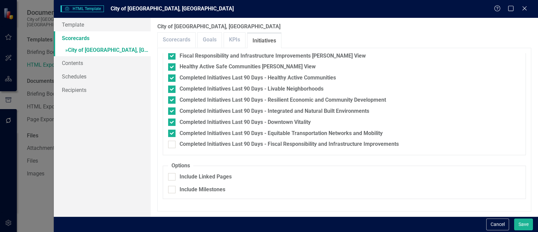
scroll to position [67, 0]
click at [208, 145] on div "Completed Initiatives Last 90 Days - Fiscal Responsibility and Infrastructure I…" at bounding box center [289, 145] width 219 height 8
click at [173, 145] on input "Completed Initiatives Last 90 Days - Fiscal Responsibility and Infrastructure I…" at bounding box center [170, 143] width 4 height 4
checkbox input "true"
click at [188, 177] on div "Include Linked Pages" at bounding box center [206, 177] width 52 height 8
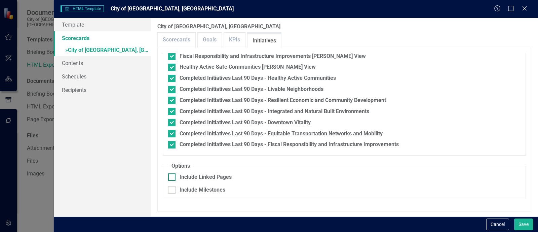
click at [173, 177] on input "Include Linked Pages" at bounding box center [170, 175] width 4 height 4
checkbox input "true"
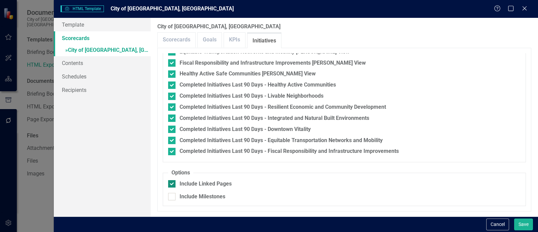
scroll to position [60, 0]
click at [116, 48] on link "» City of [GEOGRAPHIC_DATA], [GEOGRAPHIC_DATA]" at bounding box center [102, 51] width 97 height 12
click at [100, 26] on link "Template" at bounding box center [102, 24] width 97 height 13
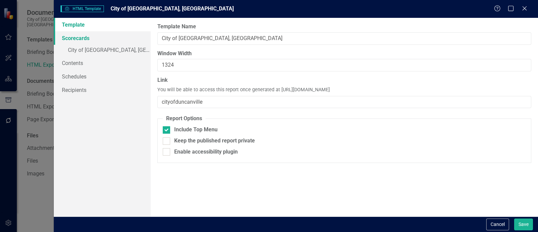
click at [103, 39] on link "Scorecards" at bounding box center [102, 37] width 97 height 13
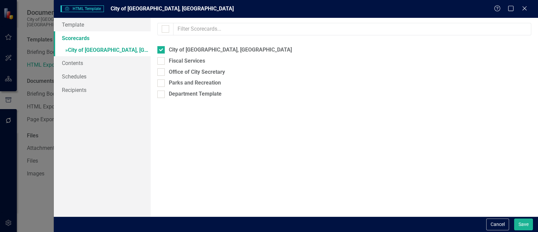
click at [101, 46] on link "» City of [GEOGRAPHIC_DATA], [GEOGRAPHIC_DATA]" at bounding box center [102, 51] width 97 height 12
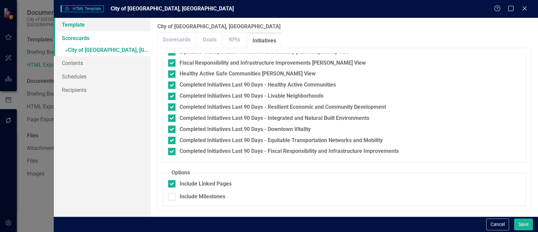
click at [94, 24] on link "Template" at bounding box center [102, 24] width 97 height 13
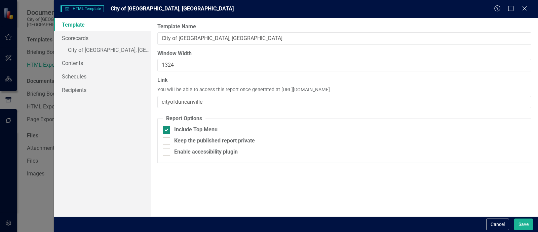
drag, startPoint x: 196, startPoint y: 130, endPoint x: 203, endPoint y: 130, distance: 7.1
click at [197, 130] on div "Include Top Menu" at bounding box center [195, 130] width 43 height 8
click at [167, 130] on input "Include Top Menu" at bounding box center [165, 128] width 4 height 4
checkbox input "false"
click at [522, 223] on button "Save" at bounding box center [523, 224] width 19 height 12
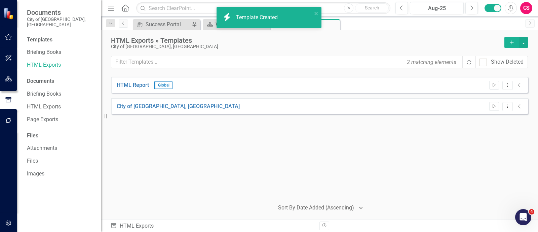
click at [495, 105] on icon "Start" at bounding box center [494, 106] width 5 height 4
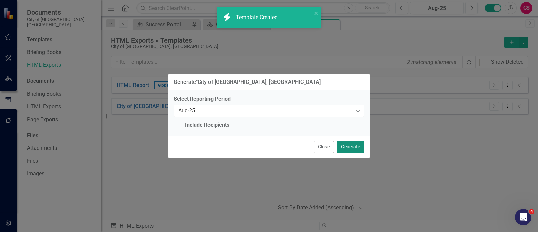
click at [353, 146] on button "Generate" at bounding box center [351, 147] width 28 height 12
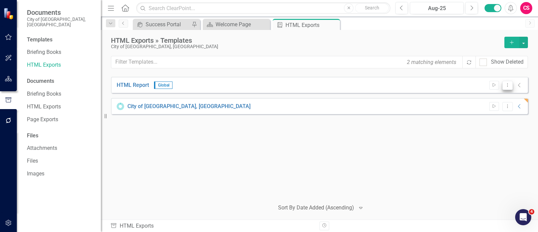
click at [506, 86] on icon "Dropdown Menu" at bounding box center [508, 85] width 6 height 4
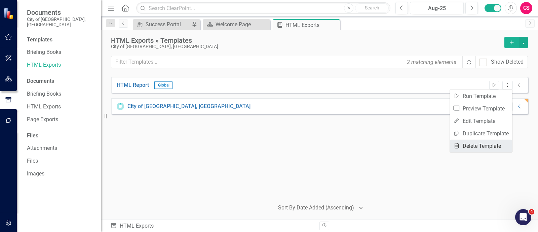
click at [457, 145] on icon "Trash" at bounding box center [456, 145] width 7 height 5
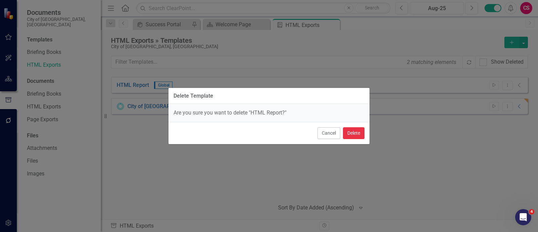
click at [344, 133] on button "Delete" at bounding box center [354, 133] width 22 height 12
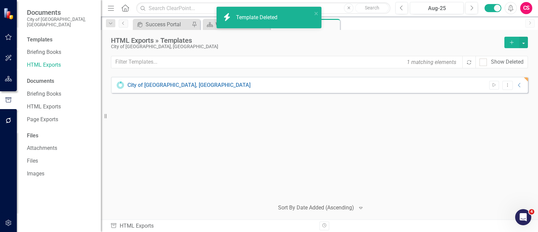
click at [514, 37] on button "Add" at bounding box center [512, 42] width 15 height 11
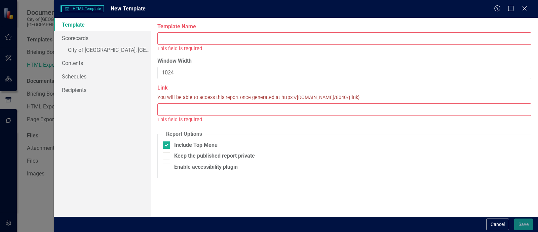
click at [264, 39] on input "Template Name" at bounding box center [344, 38] width 374 height 12
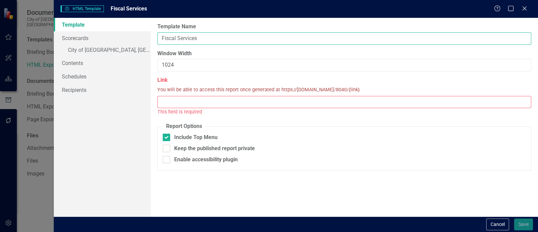
type input "Fiscal Services"
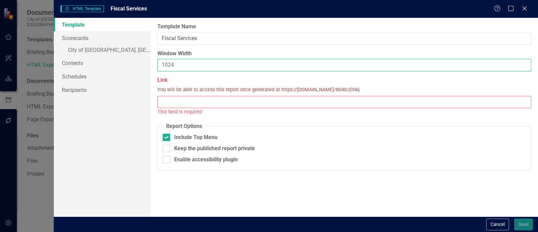
click at [169, 64] on input "1024" at bounding box center [344, 65] width 374 height 12
type input "1324"
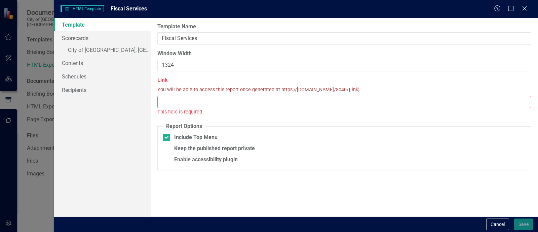
click at [182, 100] on input "Link" at bounding box center [344, 102] width 374 height 12
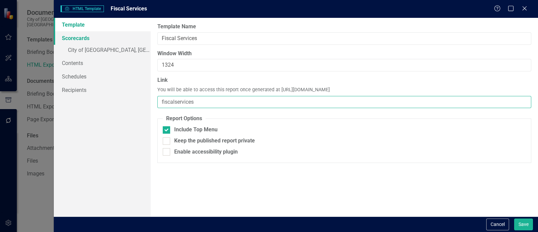
type input "fiscalservices"
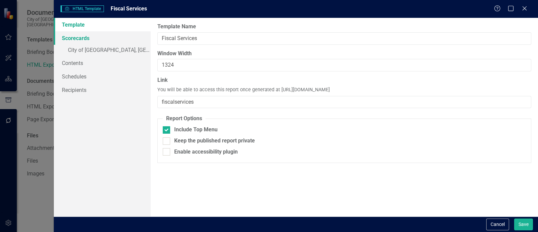
click at [123, 37] on link "Scorecards" at bounding box center [102, 37] width 97 height 13
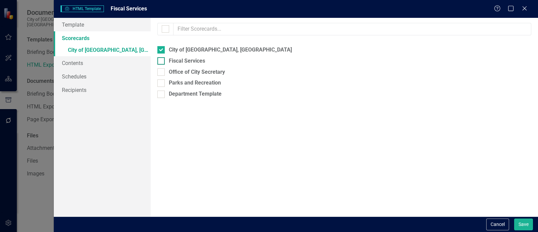
click at [173, 59] on div "Fiscal Services" at bounding box center [187, 61] width 36 height 8
click at [162, 59] on input "Fiscal Services" at bounding box center [159, 59] width 4 height 4
checkbox input "true"
click at [175, 52] on div "City of [GEOGRAPHIC_DATA], [GEOGRAPHIC_DATA]" at bounding box center [230, 50] width 123 height 8
click at [162, 50] on input "City of [GEOGRAPHIC_DATA], [GEOGRAPHIC_DATA]" at bounding box center [159, 48] width 4 height 4
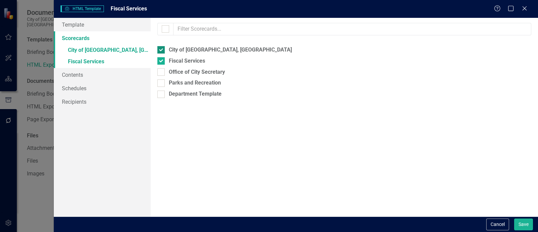
checkbox input "false"
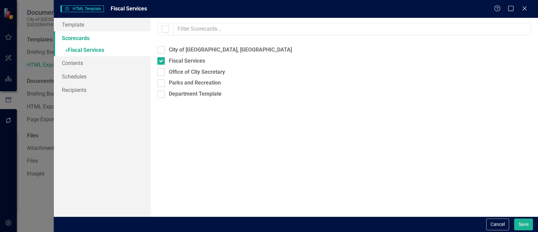
click at [99, 52] on link "» Fiscal Services" at bounding box center [102, 51] width 97 height 12
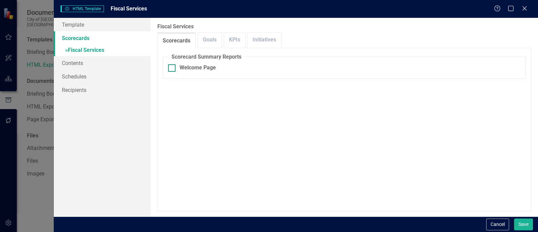
click at [188, 70] on div "Welcome Page" at bounding box center [198, 68] width 36 height 8
click at [173, 69] on input "Welcome Page" at bounding box center [170, 66] width 4 height 4
checkbox input "true"
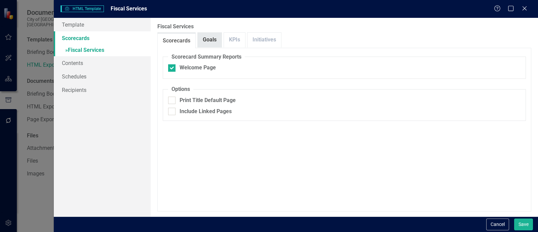
click at [207, 38] on link "Goals" at bounding box center [210, 40] width 24 height 14
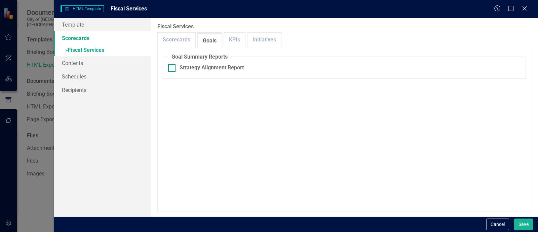
click at [195, 68] on div "Strategy Alignment Report" at bounding box center [212, 68] width 64 height 8
click at [173, 68] on input "Strategy Alignment Report" at bounding box center [170, 66] width 4 height 4
checkbox input "true"
click at [194, 101] on div "Include Linked Pages" at bounding box center [206, 101] width 52 height 8
click at [173, 101] on input "Include Linked Pages" at bounding box center [170, 99] width 4 height 4
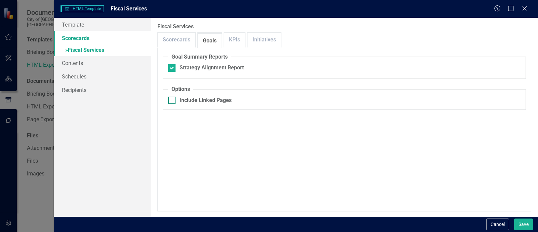
checkbox input "true"
click at [237, 44] on link "KPIs" at bounding box center [234, 40] width 21 height 14
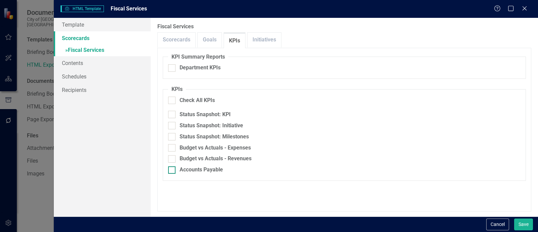
click at [189, 169] on div "Accounts Payable" at bounding box center [201, 170] width 43 height 8
click at [173, 169] on input "Accounts Payable" at bounding box center [170, 168] width 4 height 4
checkbox input "true"
click at [190, 155] on div "Budget vs Actuals - Revenues" at bounding box center [216, 159] width 72 height 8
click at [173, 155] on input "Budget vs Actuals - Revenues" at bounding box center [170, 157] width 4 height 4
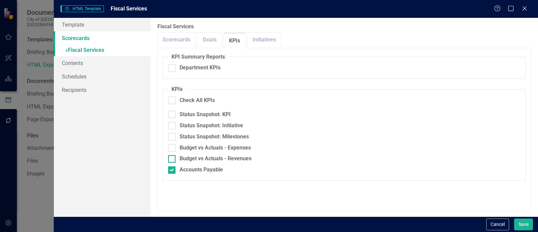
checkbox input "true"
click at [188, 148] on div "Budget vs Actuals - Expenses" at bounding box center [215, 148] width 71 height 8
click at [173, 148] on input "Budget vs Actuals - Expenses" at bounding box center [170, 146] width 4 height 4
checkbox input "true"
click at [256, 39] on link "Initiatives" at bounding box center [265, 40] width 34 height 14
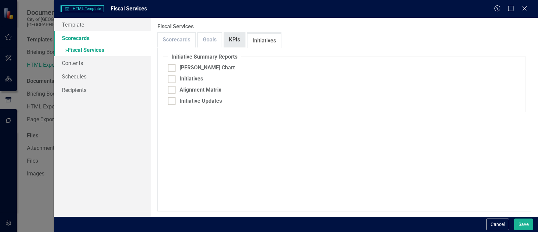
click at [235, 32] on div "KPIs" at bounding box center [235, 39] width 22 height 15
click at [229, 46] on link "KPIs" at bounding box center [234, 40] width 21 height 14
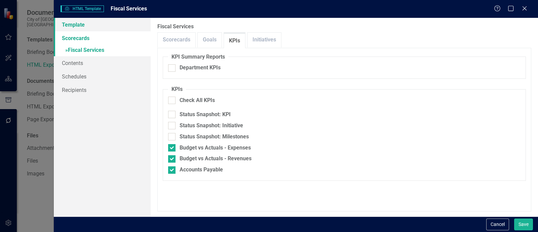
click at [78, 29] on link "Template" at bounding box center [102, 24] width 97 height 13
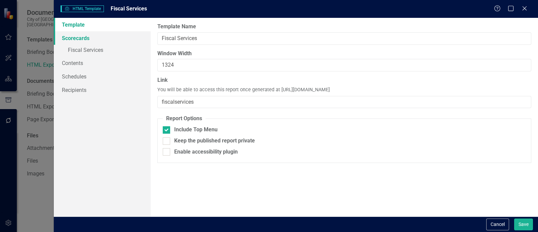
click at [85, 40] on link "Scorecards" at bounding box center [102, 37] width 97 height 13
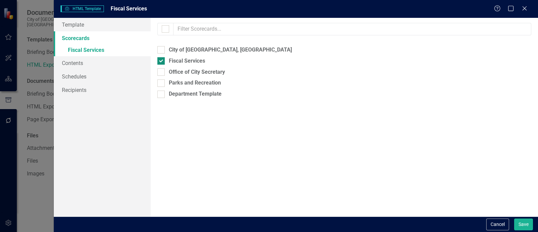
drag, startPoint x: 176, startPoint y: 69, endPoint x: 182, endPoint y: 61, distance: 10.4
click at [176, 69] on div "Office of City Secretary" at bounding box center [197, 72] width 56 height 8
click at [162, 69] on input "Office of City Secretary" at bounding box center [159, 70] width 4 height 4
checkbox input "true"
click at [182, 60] on div "Fiscal Services" at bounding box center [187, 61] width 36 height 8
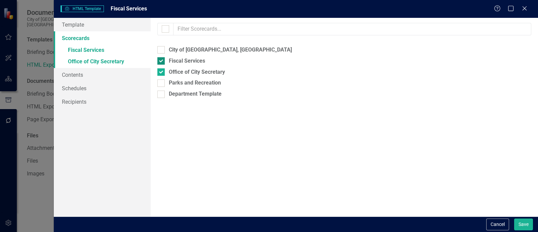
click at [162, 60] on input "Fiscal Services" at bounding box center [159, 59] width 4 height 4
checkbox input "false"
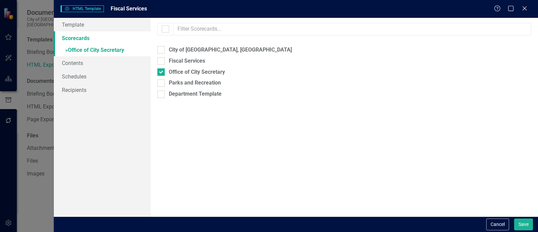
click at [123, 50] on link "» Office of City Secretary" at bounding box center [102, 51] width 97 height 12
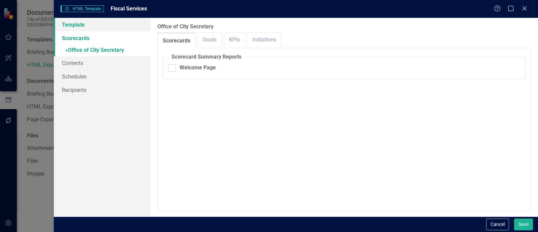
click at [115, 21] on link "Template" at bounding box center [102, 24] width 97 height 13
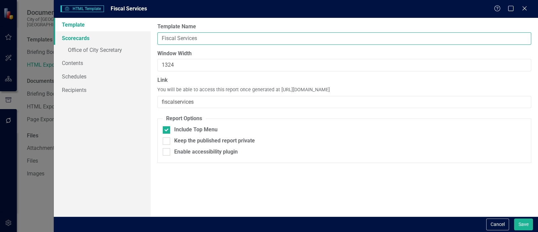
drag, startPoint x: 209, startPoint y: 33, endPoint x: 139, endPoint y: 31, distance: 70.3
click at [136, 32] on div "Template Scorecards » Office of City Secretary Contents Schedules Recipients Re…" at bounding box center [296, 117] width 484 height 198
type input "Office of City Secretary"
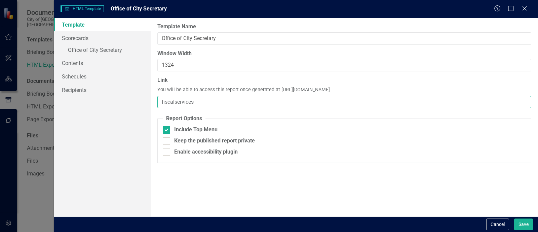
drag, startPoint x: 234, startPoint y: 100, endPoint x: 105, endPoint y: 103, distance: 129.5
click at [105, 103] on div "Template Scorecards » Office of City Secretary Contents Schedules Recipients Re…" at bounding box center [296, 117] width 484 height 198
type input "citysecretary"
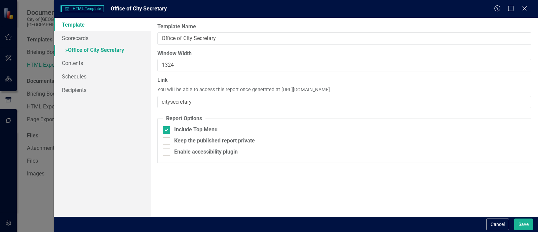
click at [125, 48] on link "» Office of City Secretary" at bounding box center [102, 51] width 97 height 12
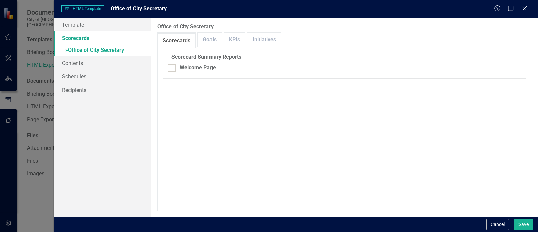
click at [182, 63] on fieldset "Scorecard Summary Reports Welcome Page" at bounding box center [344, 66] width 363 height 26
click at [182, 66] on div "Welcome Page" at bounding box center [198, 68] width 36 height 8
click at [173, 66] on input "Welcome Page" at bounding box center [170, 66] width 4 height 4
checkbox input "true"
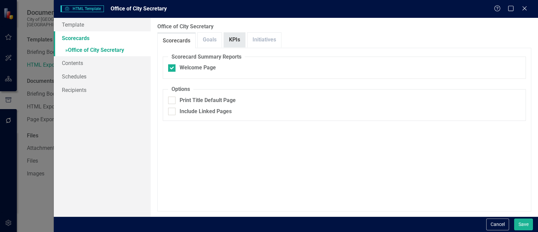
click at [232, 33] on link "KPIs" at bounding box center [234, 40] width 21 height 14
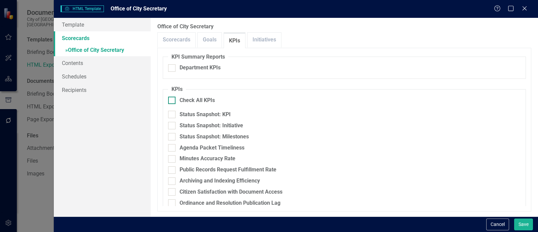
click at [190, 97] on div "Check All KPIs" at bounding box center [197, 101] width 35 height 8
click at [173, 97] on input "Check All KPIs" at bounding box center [170, 99] width 4 height 4
checkbox input "true"
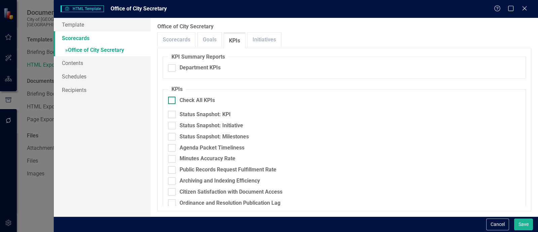
checkbox input "true"
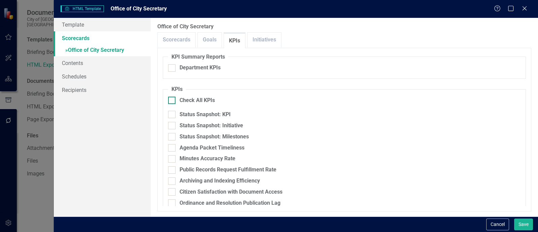
checkbox input "true"
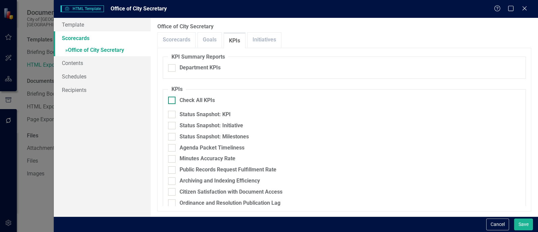
checkbox input "true"
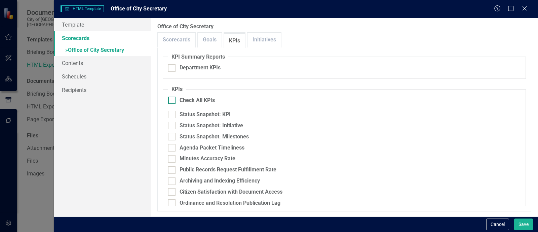
checkbox input "true"
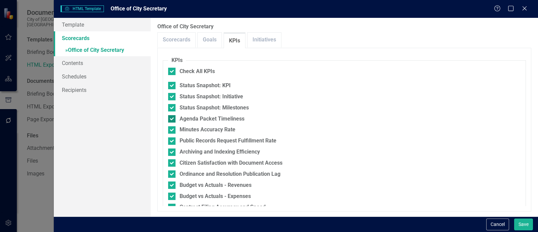
scroll to position [42, 0]
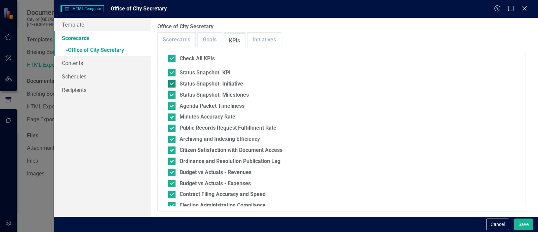
drag, startPoint x: 190, startPoint y: 73, endPoint x: 195, endPoint y: 80, distance: 8.5
click at [190, 73] on div "Status Snapshot: KPI" at bounding box center [205, 73] width 51 height 8
click at [173, 73] on input "Status Snapshot: KPI" at bounding box center [170, 71] width 4 height 4
checkbox input "false"
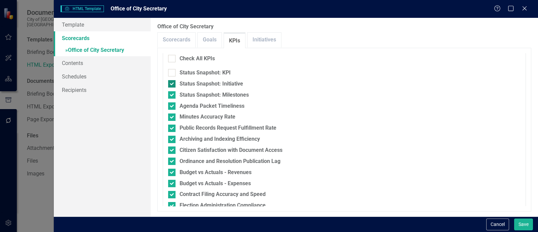
click at [195, 81] on div "Status Snapshot: Initiative" at bounding box center [212, 84] width 64 height 8
click at [173, 81] on input "Status Snapshot: Initiative" at bounding box center [170, 82] width 4 height 4
checkbox input "false"
click at [191, 96] on div "Status Snapshot: Milestones" at bounding box center [214, 95] width 69 height 8
click at [173, 96] on input "Status Snapshot: Milestones" at bounding box center [170, 93] width 4 height 4
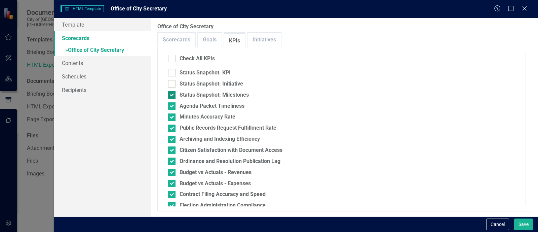
checkbox input "false"
click at [192, 102] on div "Agenda Packet Timeliness" at bounding box center [212, 106] width 65 height 8
click at [173, 102] on input "Agenda Packet Timeliness" at bounding box center [170, 104] width 4 height 4
drag, startPoint x: 193, startPoint y: 105, endPoint x: 196, endPoint y: 103, distance: 3.9
click at [193, 105] on div "Agenda Packet Timeliness" at bounding box center [212, 106] width 65 height 8
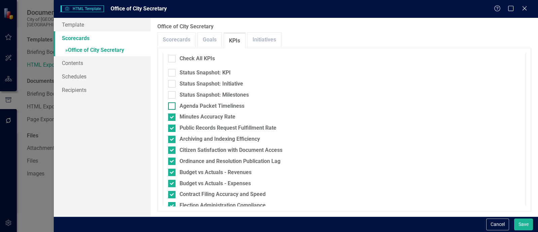
click at [173, 105] on input "Agenda Packet Timeliness" at bounding box center [170, 104] width 4 height 4
checkbox input "true"
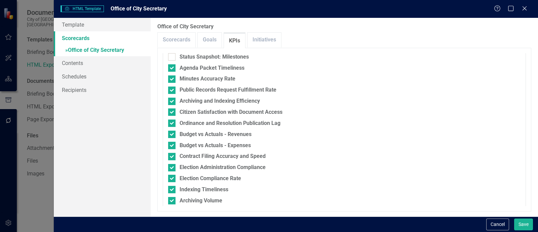
scroll to position [107, 0]
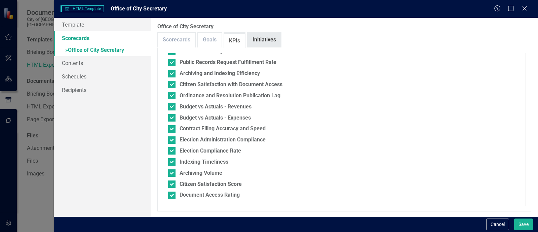
click at [257, 40] on link "Initiatives" at bounding box center [265, 40] width 34 height 14
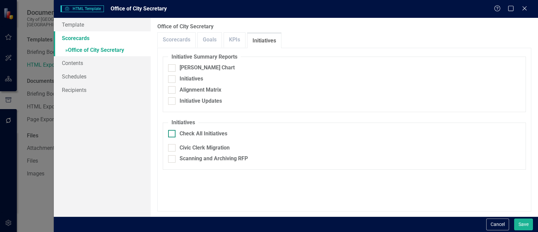
click at [193, 136] on div "Check All Initiatives" at bounding box center [204, 134] width 48 height 8
click at [173, 134] on input "Check All Initiatives" at bounding box center [170, 132] width 4 height 4
checkbox input "true"
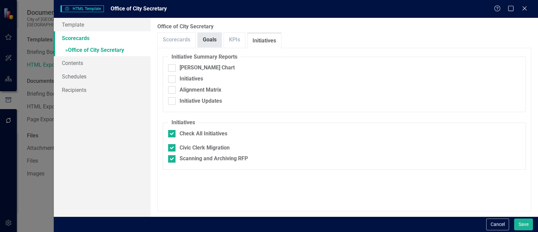
click at [199, 39] on link "Goals" at bounding box center [210, 40] width 24 height 14
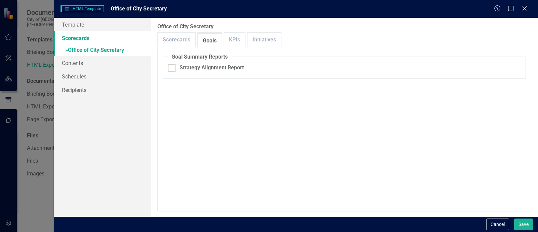
click at [180, 73] on fieldset "Goal Summary Reports Strategy Alignment Report" at bounding box center [344, 66] width 363 height 26
click at [180, 67] on div "Strategy Alignment Report" at bounding box center [212, 68] width 64 height 8
click at [173, 67] on input "Strategy Alignment Report" at bounding box center [170, 66] width 4 height 4
checkbox input "true"
click at [184, 104] on fieldset "Options Include Linked Pages" at bounding box center [344, 97] width 363 height 24
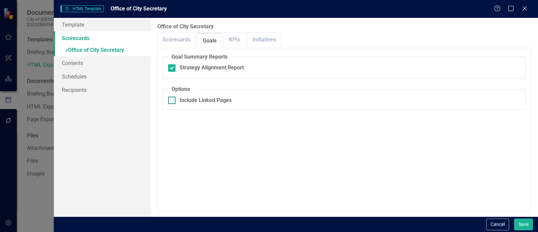
click at [183, 102] on div "Include Linked Pages" at bounding box center [206, 101] width 52 height 8
click at [173, 101] on input "Include Linked Pages" at bounding box center [170, 99] width 4 height 4
click at [176, 100] on div "Include Linked Pages" at bounding box center [344, 101] width 353 height 8
click at [173, 100] on input "Include Linked Pages" at bounding box center [170, 99] width 4 height 4
click at [176, 97] on div "Include Linked Pages" at bounding box center [344, 101] width 353 height 8
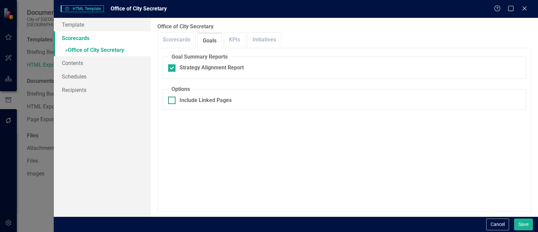
click at [173, 97] on input "Include Linked Pages" at bounding box center [170, 99] width 4 height 4
checkbox input "true"
click at [141, 31] on link "Template" at bounding box center [102, 24] width 97 height 13
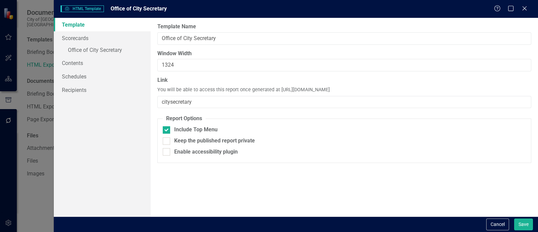
click at [178, 124] on fieldset "Report Options Include Top Menu Keep the published report private Enable access…" at bounding box center [344, 139] width 374 height 48
drag, startPoint x: 185, startPoint y: 128, endPoint x: 206, endPoint y: 128, distance: 20.5
click at [185, 128] on div "Include Top Menu" at bounding box center [195, 130] width 43 height 8
click at [167, 128] on input "Include Top Menu" at bounding box center [165, 128] width 4 height 4
checkbox input "false"
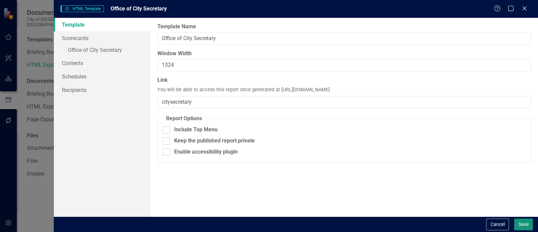
click at [525, 221] on button "Save" at bounding box center [523, 224] width 19 height 12
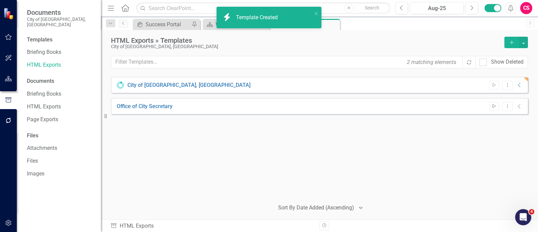
click at [494, 103] on button "Start" at bounding box center [494, 106] width 10 height 9
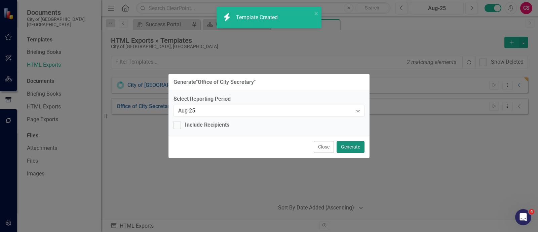
click at [360, 149] on button "Generate" at bounding box center [351, 147] width 28 height 12
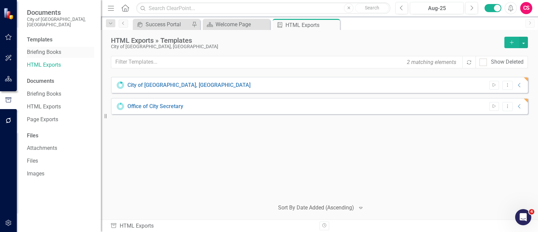
click at [48, 50] on link "Briefing Books" at bounding box center [60, 52] width 67 height 8
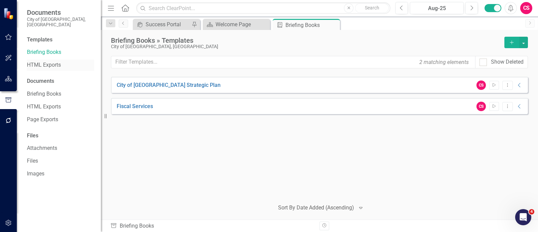
click at [45, 61] on link "HTML Exports" at bounding box center [60, 65] width 67 height 8
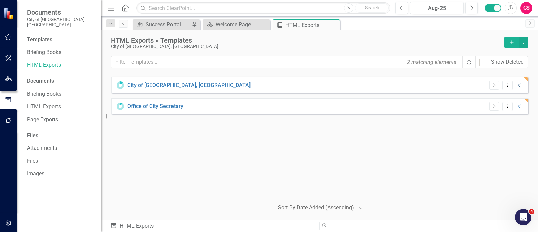
click at [517, 83] on icon "Collapse" at bounding box center [519, 84] width 7 height 5
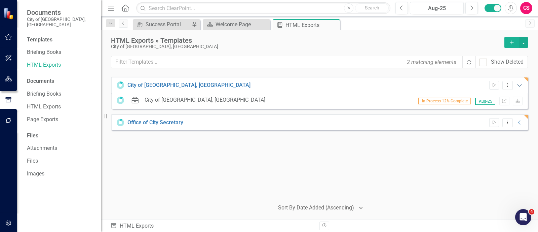
click at [520, 83] on icon "Expanded" at bounding box center [519, 84] width 7 height 5
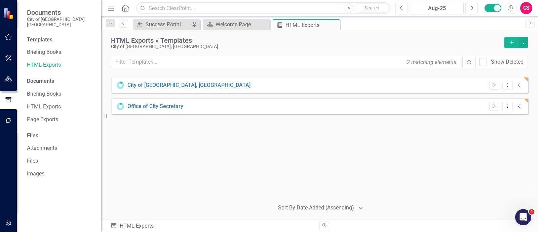
click at [518, 104] on icon "Collapse" at bounding box center [519, 106] width 7 height 5
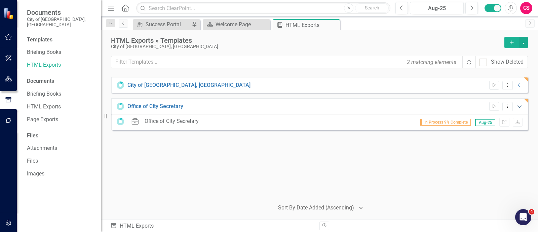
click at [518, 104] on icon "Expanded" at bounding box center [519, 106] width 7 height 5
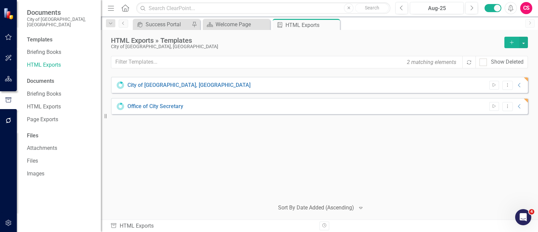
click at [491, 149] on div "City of [GEOGRAPHIC_DATA], [GEOGRAPHIC_DATA] Start Dropdown Menu Collapse HTML …" at bounding box center [319, 135] width 417 height 117
click at [231, 181] on div "City of [GEOGRAPHIC_DATA], [GEOGRAPHIC_DATA] Start Dropdown Menu Collapse HTML …" at bounding box center [319, 135] width 417 height 117
click at [519, 103] on div "Start Dropdown Menu Collapse" at bounding box center [504, 106] width 37 height 9
click at [518, 106] on icon "Collapse" at bounding box center [519, 106] width 7 height 5
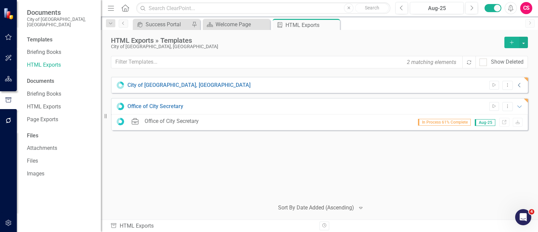
click at [519, 82] on icon "Collapse" at bounding box center [519, 84] width 7 height 5
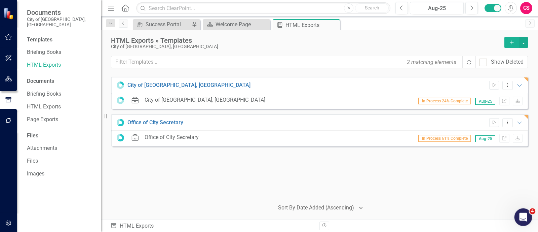
click at [516, 218] on div "Open Intercom Messenger" at bounding box center [522, 216] width 22 height 22
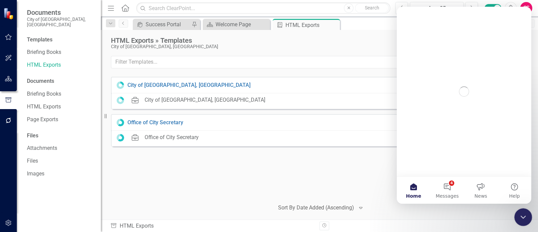
click at [516, 218] on div "Close Intercom Messenger" at bounding box center [522, 216] width 16 height 16
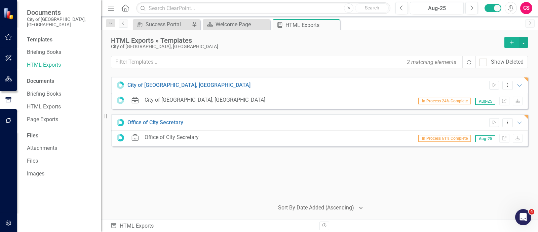
click at [464, 204] on div at bounding box center [448, 206] width 160 height 8
click at [489, 181] on div "City of [GEOGRAPHIC_DATA], [GEOGRAPHIC_DATA] Start Dropdown Menu Expanded HTML …" at bounding box center [319, 135] width 417 height 117
click at [361, 182] on div "City of [GEOGRAPHIC_DATA], [GEOGRAPHIC_DATA] Start Dropdown Menu Expanded HTML …" at bounding box center [319, 135] width 417 height 117
click at [225, 20] on div "Welcome Page" at bounding box center [238, 24] width 44 height 8
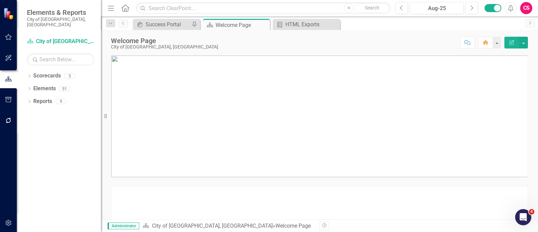
scroll to position [126, 0]
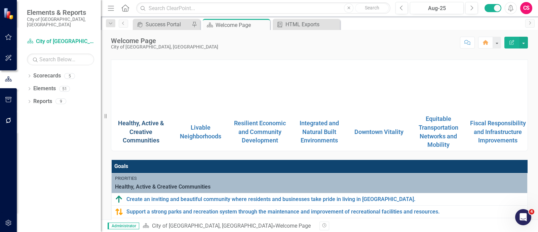
click at [142, 142] on link "Healthy, Active & Creative Communities" at bounding box center [141, 131] width 46 height 25
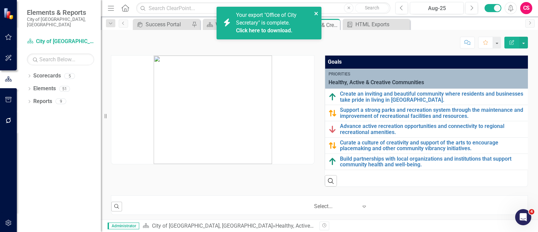
click at [318, 13] on icon "close" at bounding box center [316, 13] width 5 height 5
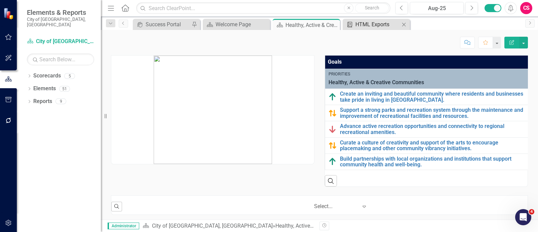
click at [367, 25] on div "HTML Exports" at bounding box center [378, 24] width 44 height 8
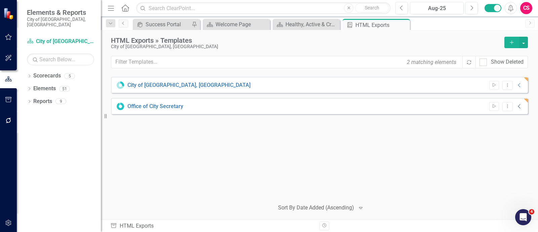
click at [518, 106] on icon "Collapse" at bounding box center [519, 106] width 7 height 5
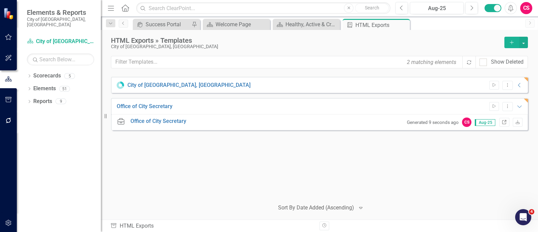
click at [505, 120] on icon "Link" at bounding box center [504, 122] width 5 height 4
click at [257, 191] on div "City of [GEOGRAPHIC_DATA], [GEOGRAPHIC_DATA] Start Dropdown Menu Collapse HTML …" at bounding box center [319, 135] width 417 height 117
click at [519, 83] on icon "Collapse" at bounding box center [519, 84] width 7 height 5
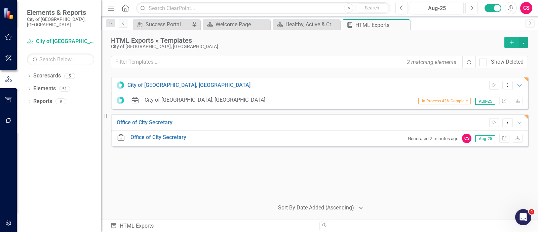
click at [449, 199] on div "City of [GEOGRAPHIC_DATA], [GEOGRAPHIC_DATA] Start Dropdown Menu Expanded HTML …" at bounding box center [319, 144] width 417 height 134
